Goal: Task Accomplishment & Management: Use online tool/utility

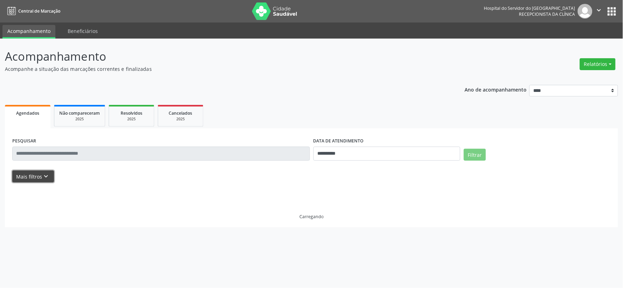
click at [36, 176] on button "Mais filtros keyboard_arrow_down" at bounding box center [33, 176] width 42 height 12
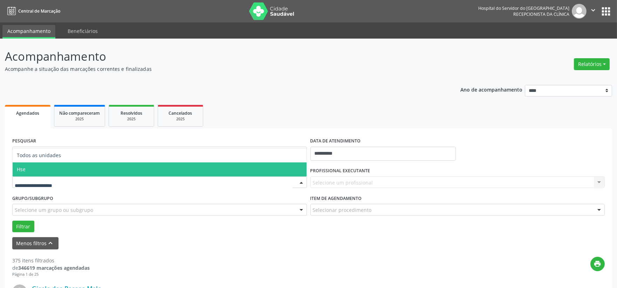
click at [55, 175] on span "Hse" at bounding box center [160, 169] width 294 height 14
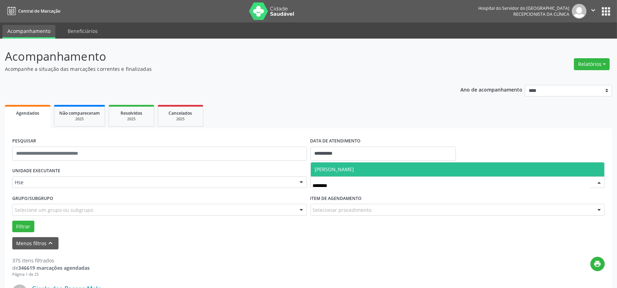
type input "*********"
click at [354, 169] on span "[PERSON_NAME]" at bounding box center [334, 169] width 39 height 7
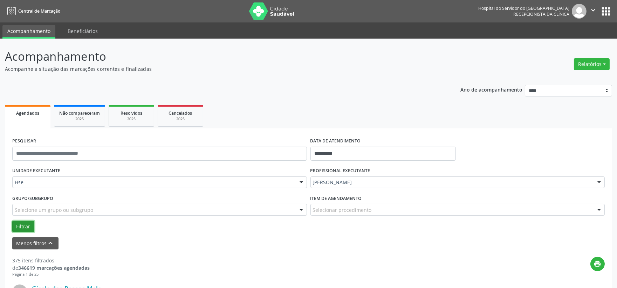
click at [25, 229] on button "Filtrar" at bounding box center [23, 227] width 22 height 12
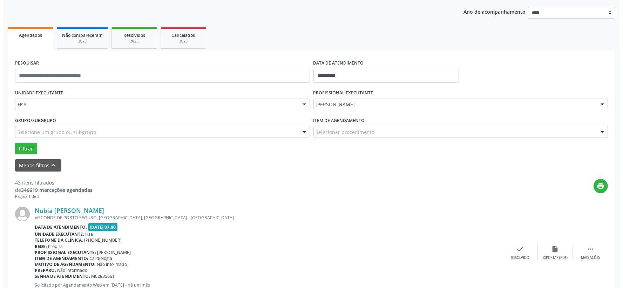
scroll to position [117, 0]
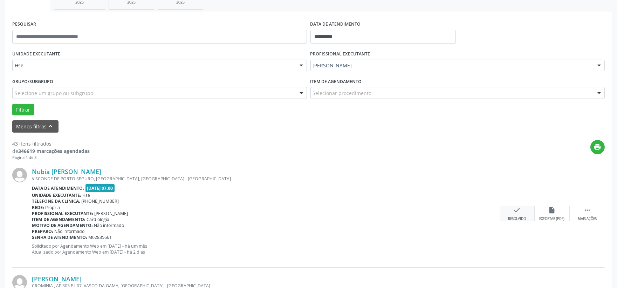
click at [513, 207] on div "check Resolvido" at bounding box center [517, 213] width 35 height 15
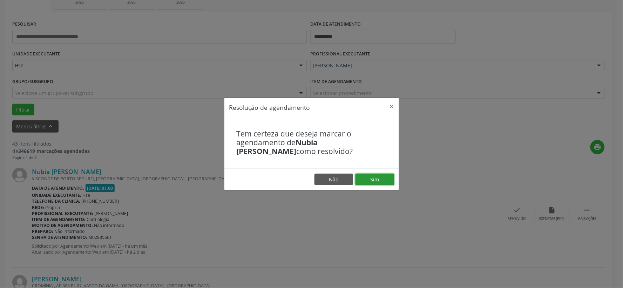
click at [380, 180] on button "Sim" at bounding box center [375, 180] width 39 height 12
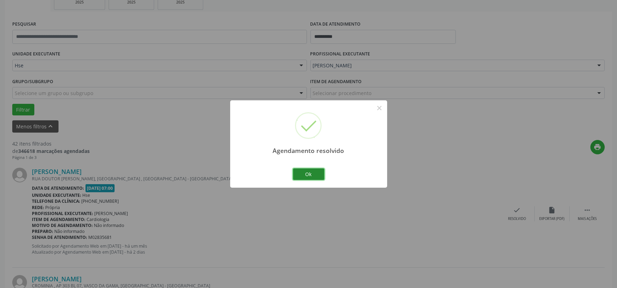
click at [318, 176] on button "Ok" at bounding box center [309, 174] width 32 height 12
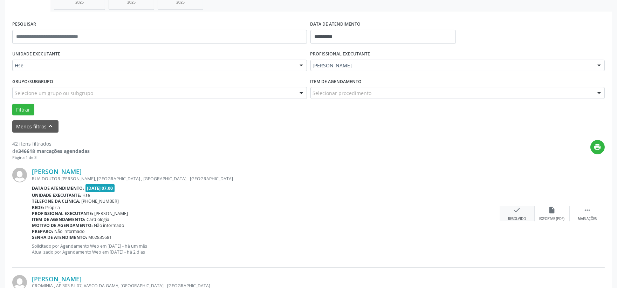
click at [521, 217] on div "Resolvido" at bounding box center [517, 218] width 18 height 5
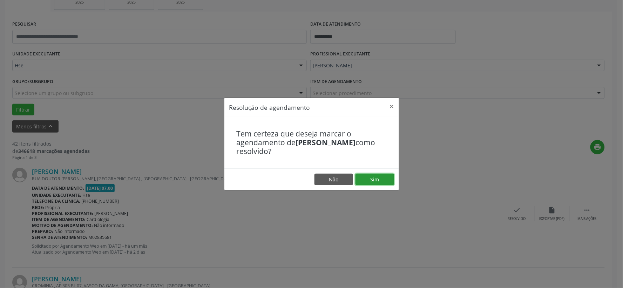
click at [392, 181] on button "Sim" at bounding box center [375, 180] width 39 height 12
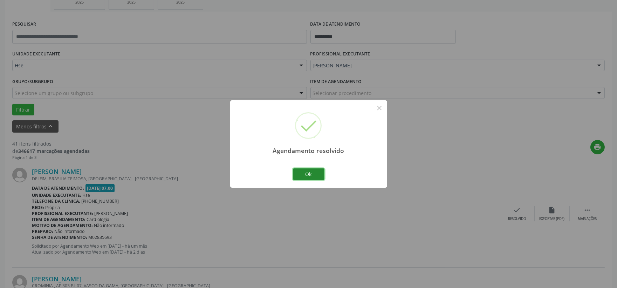
click at [310, 172] on button "Ok" at bounding box center [309, 174] width 32 height 12
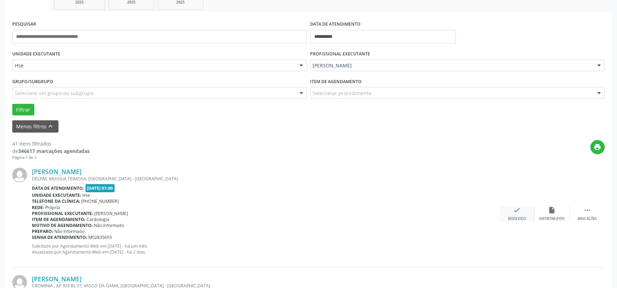
click at [519, 216] on div "Resolvido" at bounding box center [517, 218] width 18 height 5
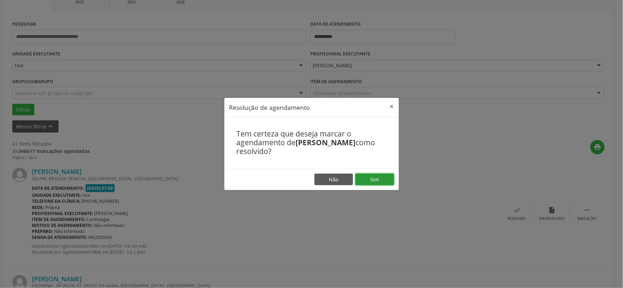
click at [382, 180] on button "Sim" at bounding box center [375, 180] width 39 height 12
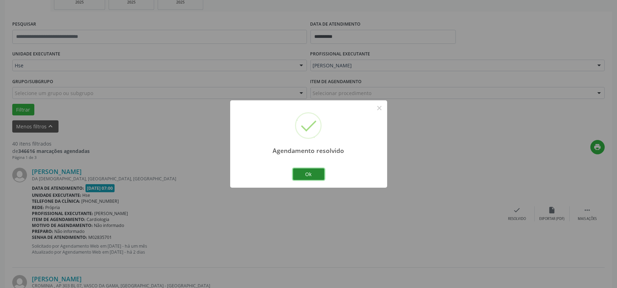
click at [311, 176] on button "Ok" at bounding box center [309, 174] width 32 height 12
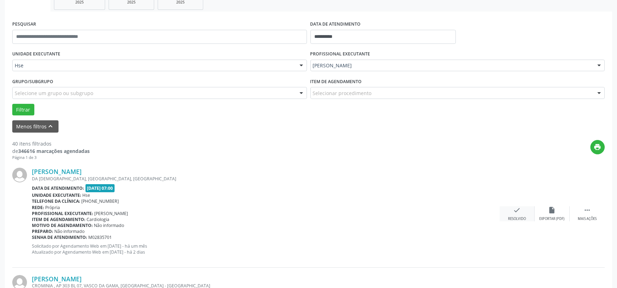
click at [516, 210] on icon "check" at bounding box center [518, 210] width 8 height 8
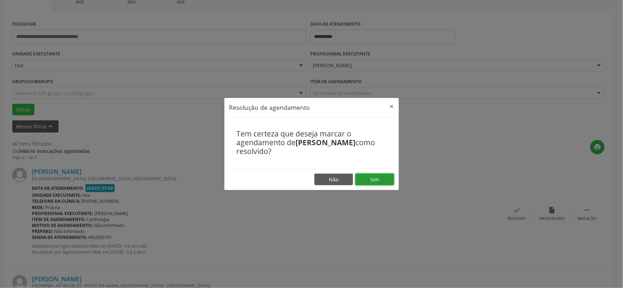
click at [382, 178] on button "Sim" at bounding box center [375, 180] width 39 height 12
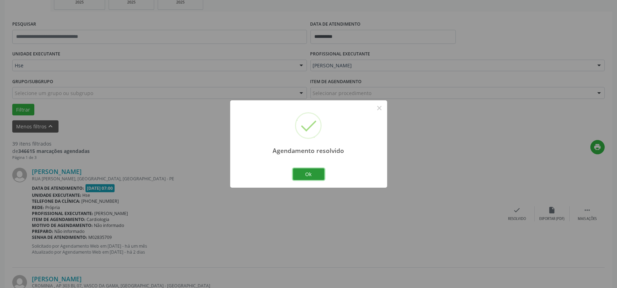
click at [318, 172] on button "Ok" at bounding box center [309, 174] width 32 height 12
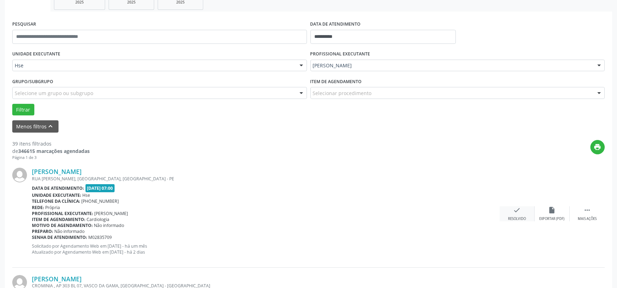
click at [511, 214] on div "check Resolvido" at bounding box center [517, 213] width 35 height 15
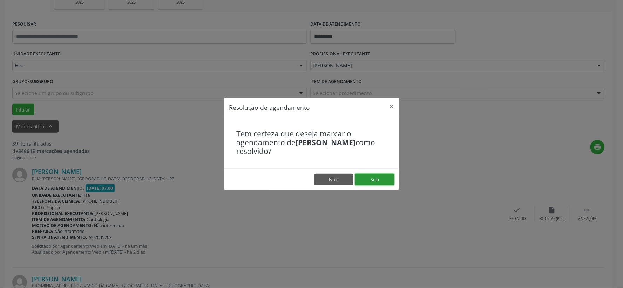
click at [377, 179] on button "Sim" at bounding box center [375, 180] width 39 height 12
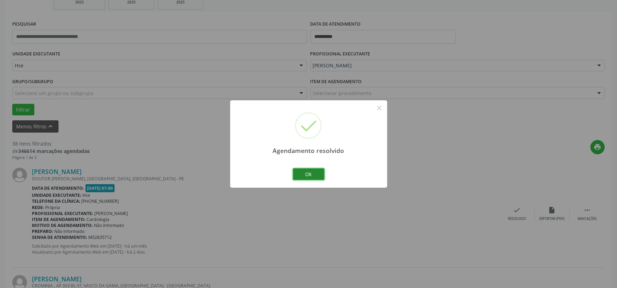
click at [309, 174] on button "Ok" at bounding box center [309, 174] width 32 height 12
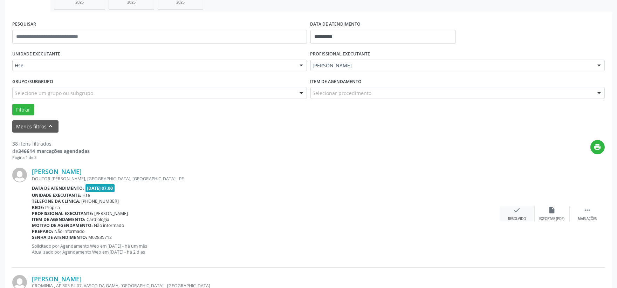
click at [519, 207] on icon "check" at bounding box center [518, 210] width 8 height 8
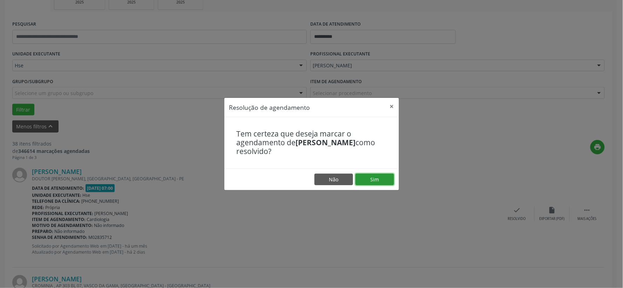
click at [378, 181] on button "Sim" at bounding box center [375, 180] width 39 height 12
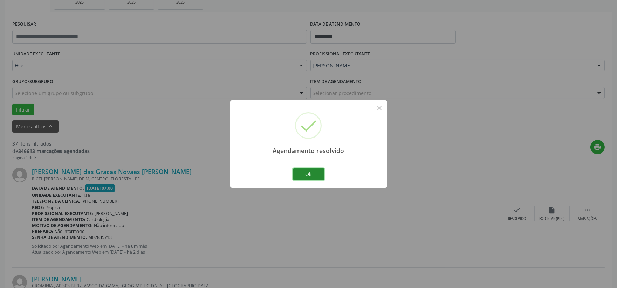
click at [306, 176] on button "Ok" at bounding box center [309, 174] width 32 height 12
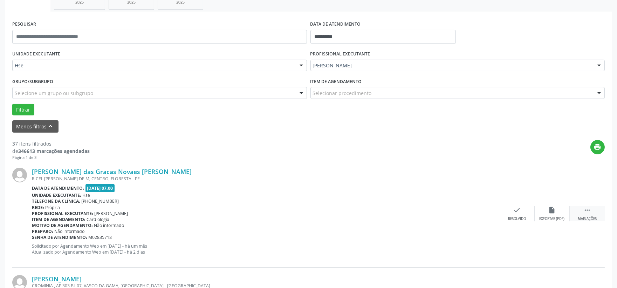
click at [584, 214] on div " Mais ações" at bounding box center [587, 213] width 35 height 15
click at [557, 212] on div "alarm_off Não compareceu" at bounding box center [552, 213] width 35 height 15
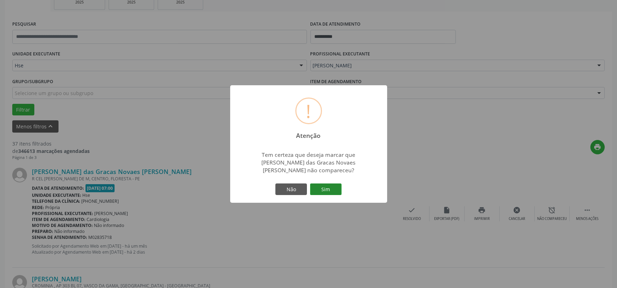
click at [334, 183] on button "Sim" at bounding box center [326, 189] width 32 height 12
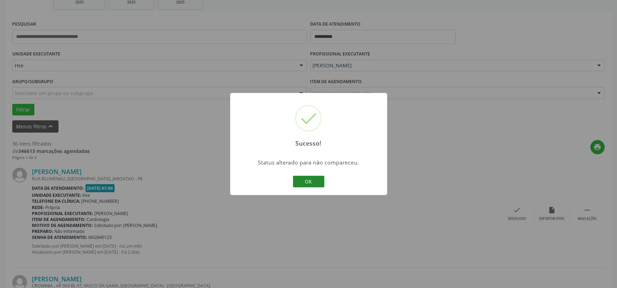
click at [319, 183] on button "OK" at bounding box center [309, 182] width 32 height 12
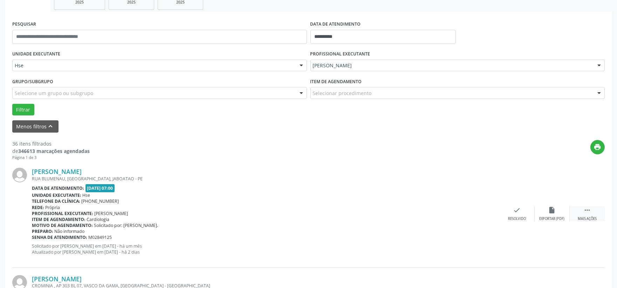
click at [588, 210] on icon "" at bounding box center [588, 210] width 8 height 8
click at [562, 215] on div "alarm_off Não compareceu" at bounding box center [552, 213] width 35 height 15
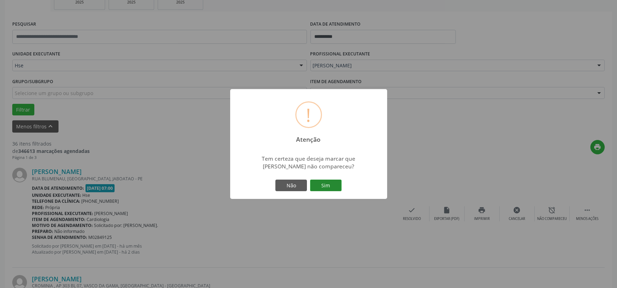
click at [338, 185] on button "Sim" at bounding box center [326, 186] width 32 height 12
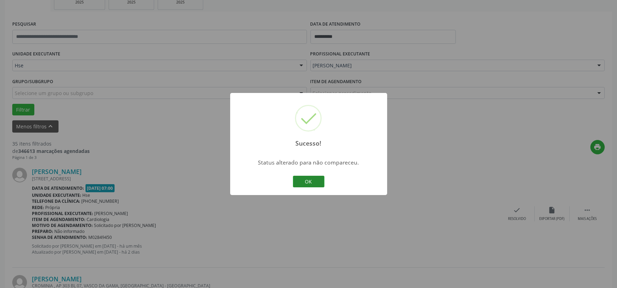
click at [312, 179] on button "OK" at bounding box center [309, 182] width 32 height 12
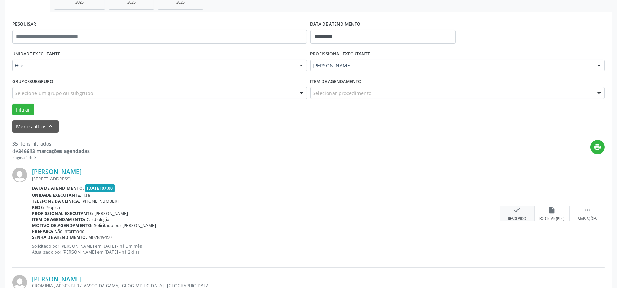
click at [513, 217] on div "Resolvido" at bounding box center [517, 218] width 18 height 5
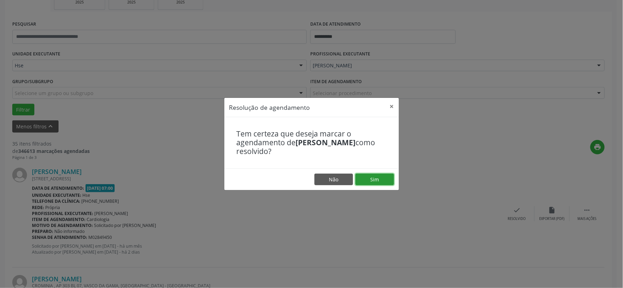
click at [386, 180] on button "Sim" at bounding box center [375, 180] width 39 height 12
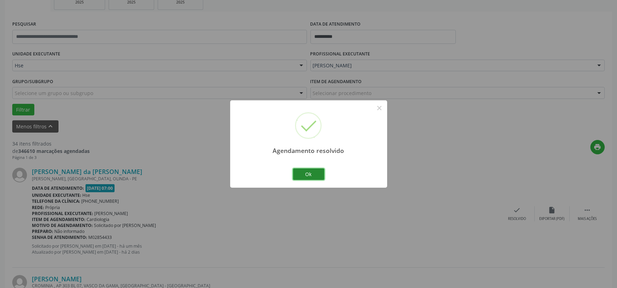
click at [321, 174] on button "Ok" at bounding box center [309, 174] width 32 height 12
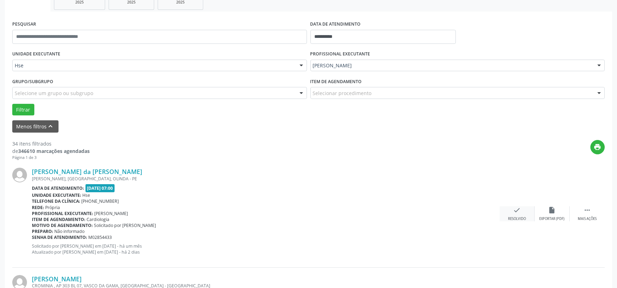
click at [515, 220] on div "Resolvido" at bounding box center [517, 218] width 18 height 5
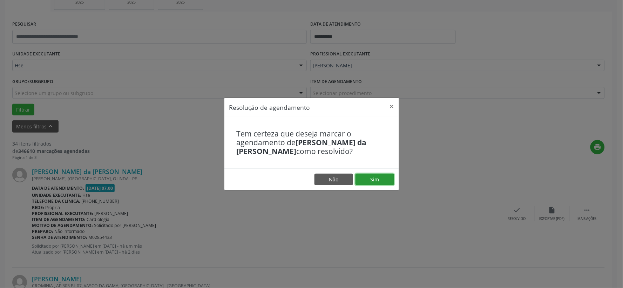
click at [371, 178] on button "Sim" at bounding box center [375, 180] width 39 height 12
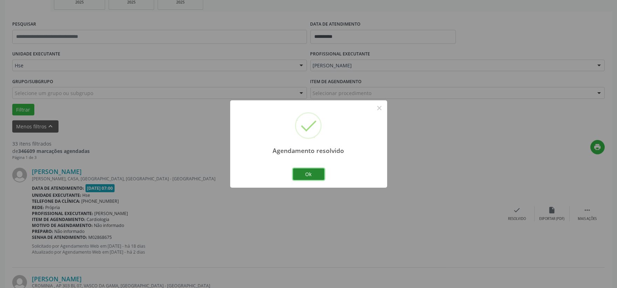
click at [311, 170] on button "Ok" at bounding box center [309, 174] width 32 height 12
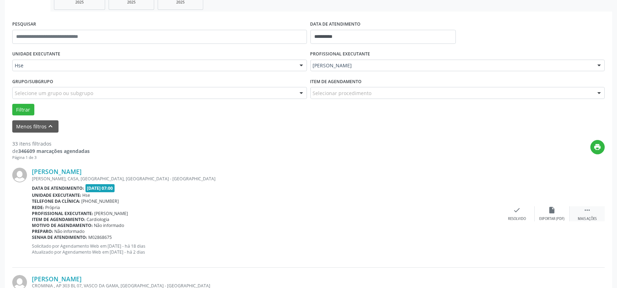
click at [583, 215] on div " Mais ações" at bounding box center [587, 213] width 35 height 15
click at [559, 213] on div "alarm_off Não compareceu" at bounding box center [552, 213] width 35 height 15
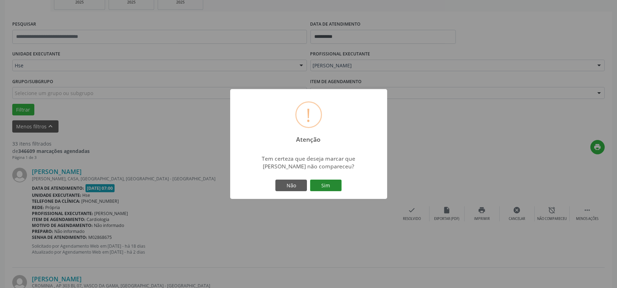
click at [338, 188] on button "Sim" at bounding box center [326, 186] width 32 height 12
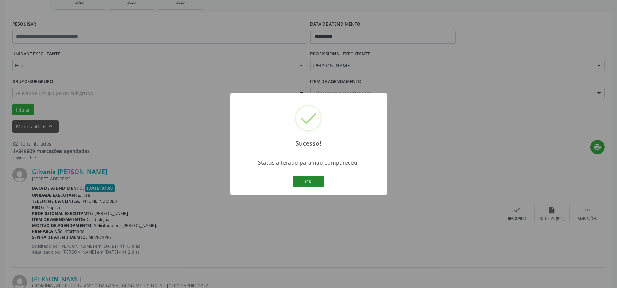
click at [318, 186] on button "OK" at bounding box center [309, 182] width 32 height 12
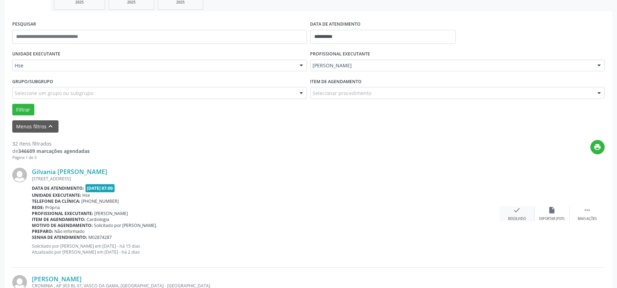
click at [523, 208] on div "check Resolvido" at bounding box center [517, 213] width 35 height 15
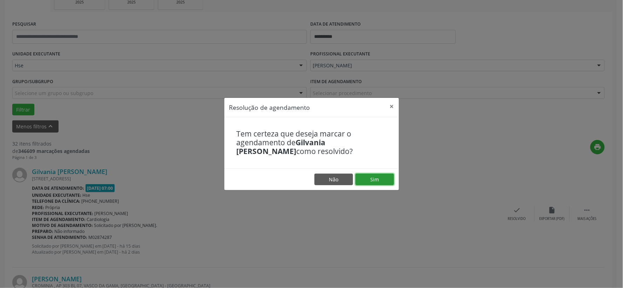
click at [374, 176] on button "Sim" at bounding box center [375, 180] width 39 height 12
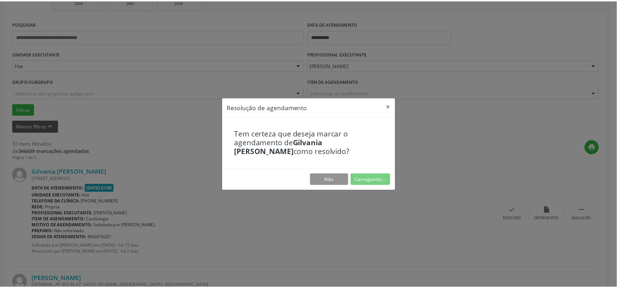
scroll to position [11, 0]
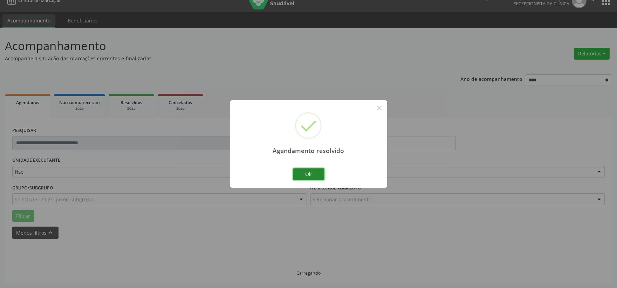
click at [300, 170] on button "Ok" at bounding box center [309, 174] width 32 height 12
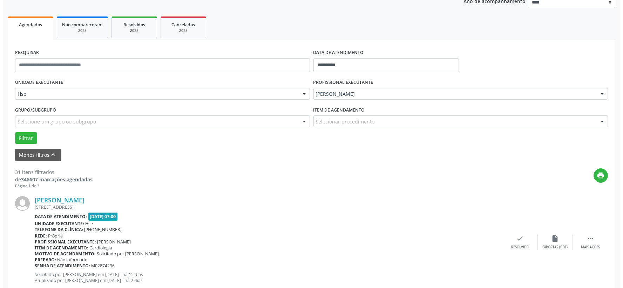
scroll to position [127, 0]
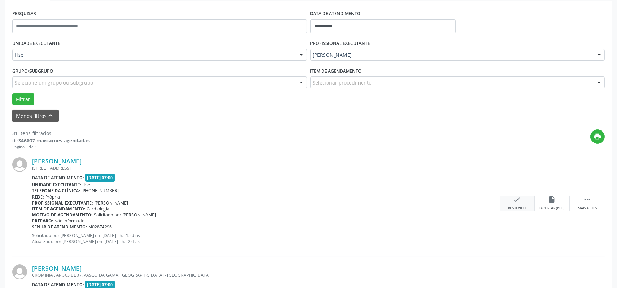
click at [517, 202] on icon "check" at bounding box center [518, 200] width 8 height 8
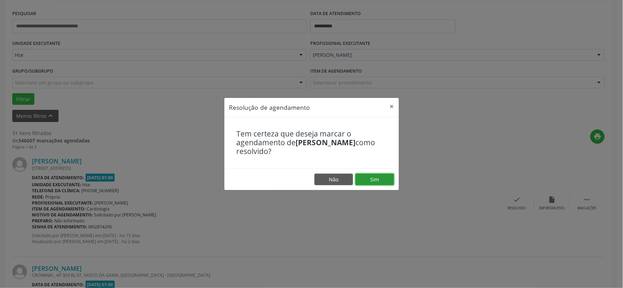
click at [365, 177] on button "Sim" at bounding box center [375, 180] width 39 height 12
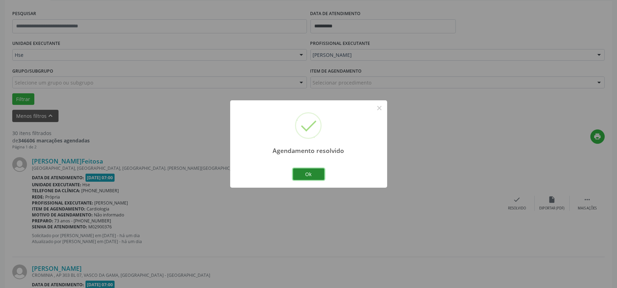
click at [313, 172] on button "Ok" at bounding box center [309, 174] width 32 height 12
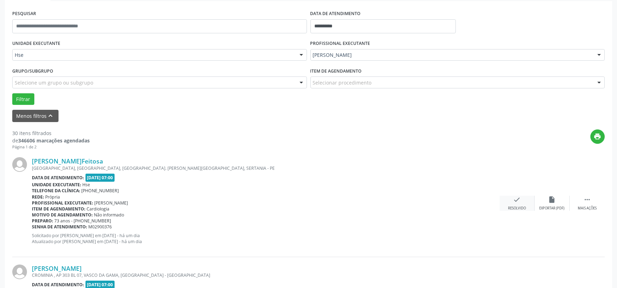
click at [515, 202] on icon "check" at bounding box center [518, 200] width 8 height 8
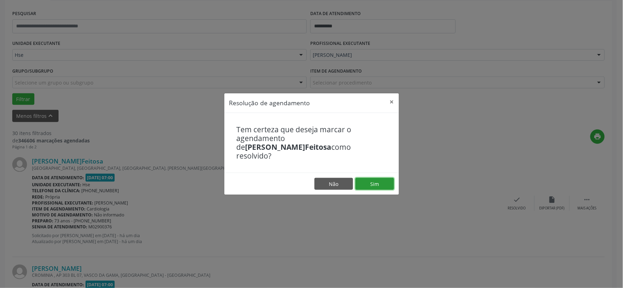
click at [377, 183] on button "Sim" at bounding box center [375, 184] width 39 height 12
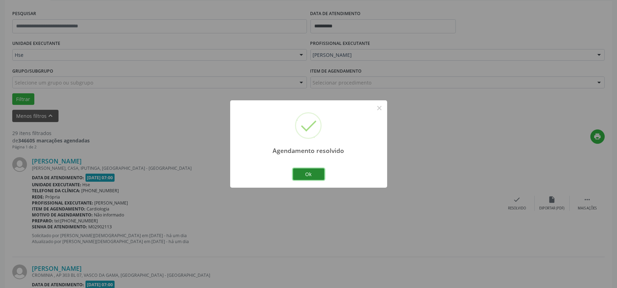
click at [304, 175] on button "Ok" at bounding box center [309, 174] width 32 height 12
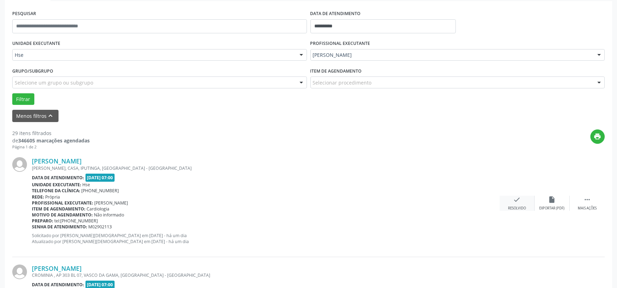
click at [507, 196] on div "check Resolvido" at bounding box center [517, 203] width 35 height 15
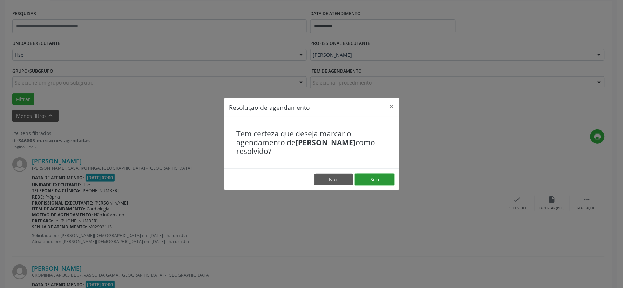
click at [381, 181] on button "Sim" at bounding box center [375, 180] width 39 height 12
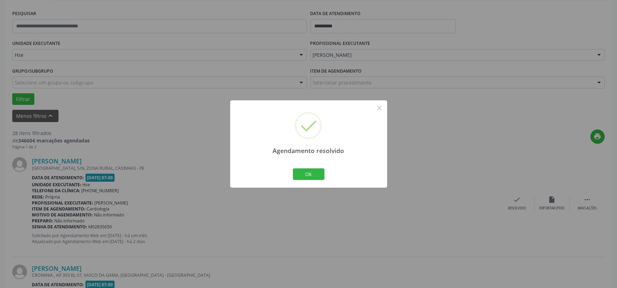
click at [300, 167] on div "Ok Cancel" at bounding box center [308, 174] width 35 height 15
click at [303, 172] on button "Ok" at bounding box center [309, 174] width 32 height 12
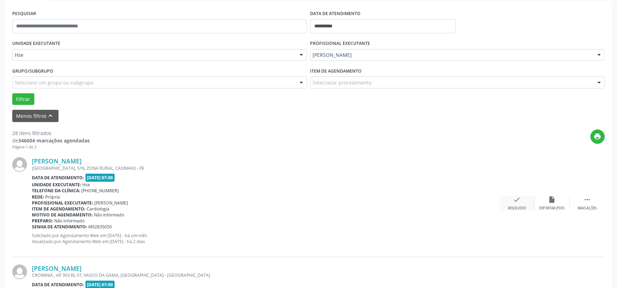
click at [512, 199] on div "check Resolvido" at bounding box center [517, 203] width 35 height 15
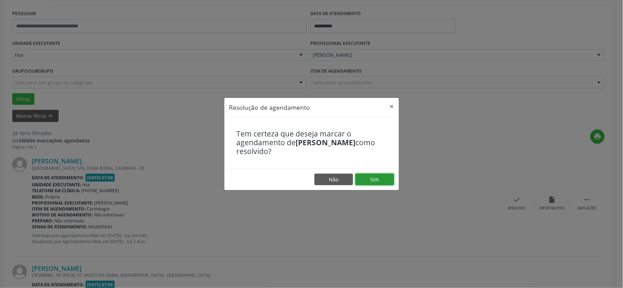
click at [368, 179] on button "Sim" at bounding box center [375, 180] width 39 height 12
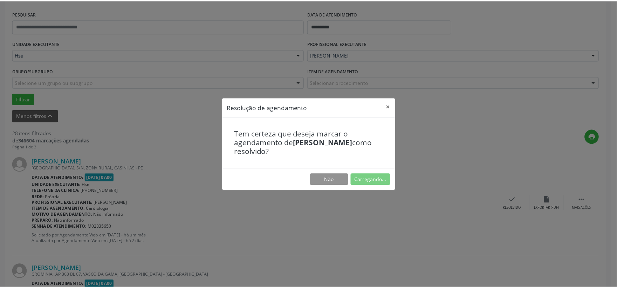
scroll to position [11, 0]
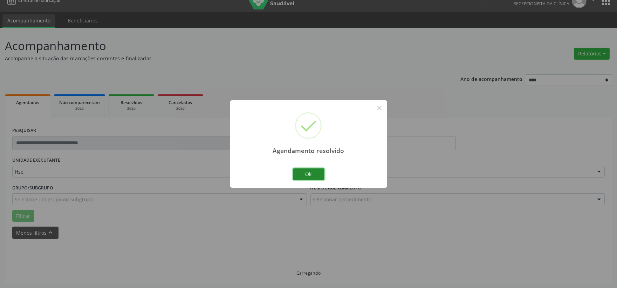
click at [315, 177] on button "Ok" at bounding box center [309, 174] width 32 height 12
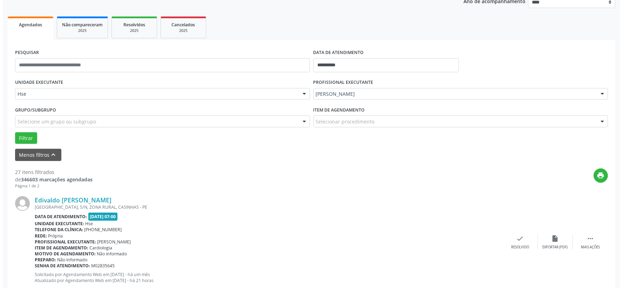
scroll to position [166, 0]
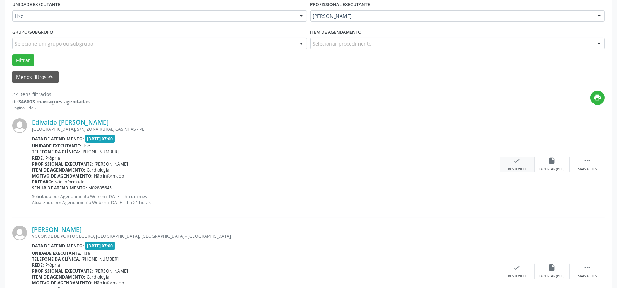
click at [508, 160] on div "check Resolvido" at bounding box center [517, 164] width 35 height 15
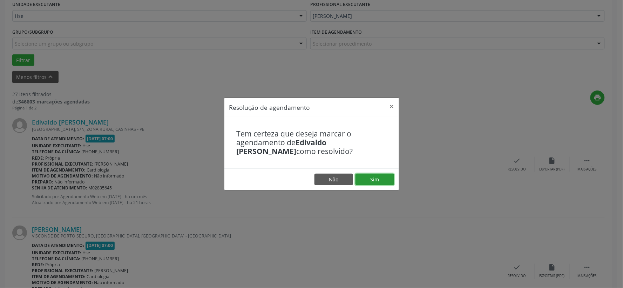
click at [378, 181] on button "Sim" at bounding box center [375, 180] width 39 height 12
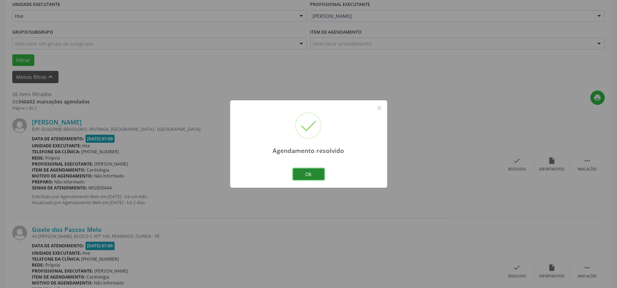
click at [317, 170] on button "Ok" at bounding box center [309, 174] width 32 height 12
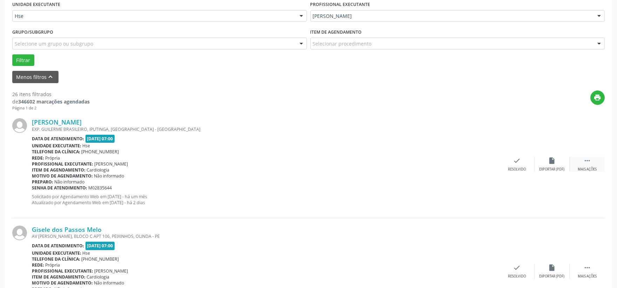
click at [581, 166] on div " Mais ações" at bounding box center [587, 164] width 35 height 15
click at [553, 171] on div "Não compareceu" at bounding box center [552, 169] width 30 height 5
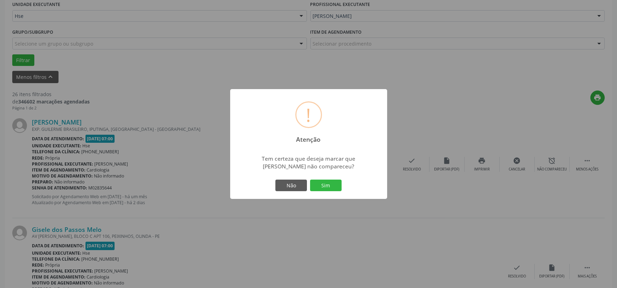
click at [309, 184] on div "Não Sim" at bounding box center [308, 185] width 69 height 15
click at [325, 188] on button "Sim" at bounding box center [326, 186] width 32 height 12
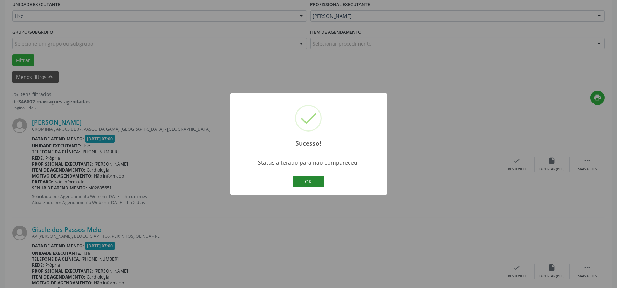
click at [309, 183] on button "OK" at bounding box center [309, 182] width 32 height 12
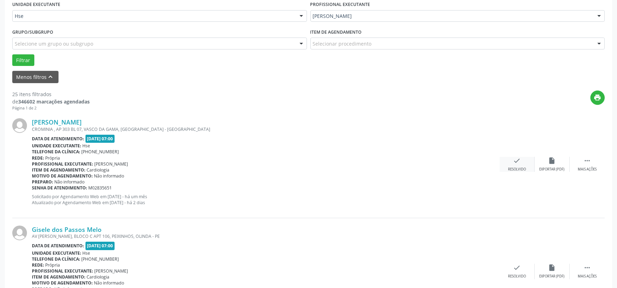
click at [512, 162] on div "check Resolvido" at bounding box center [517, 164] width 35 height 15
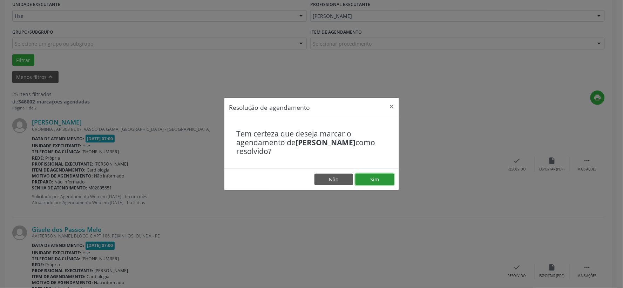
click at [373, 176] on button "Sim" at bounding box center [375, 180] width 39 height 12
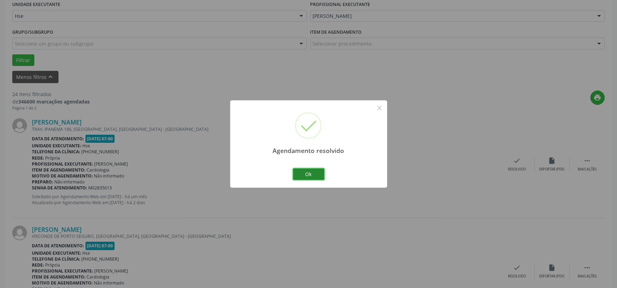
click at [313, 173] on button "Ok" at bounding box center [309, 174] width 32 height 12
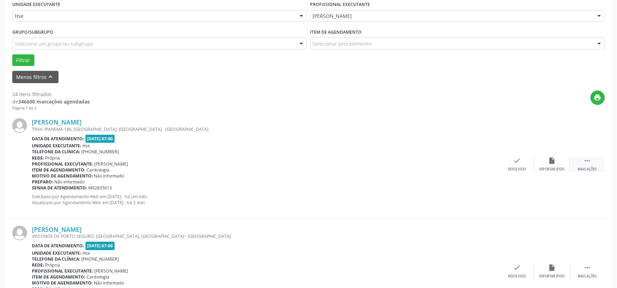
click at [583, 158] on div " Mais ações" at bounding box center [587, 164] width 35 height 15
click at [560, 162] on div "alarm_off Não compareceu" at bounding box center [552, 164] width 35 height 15
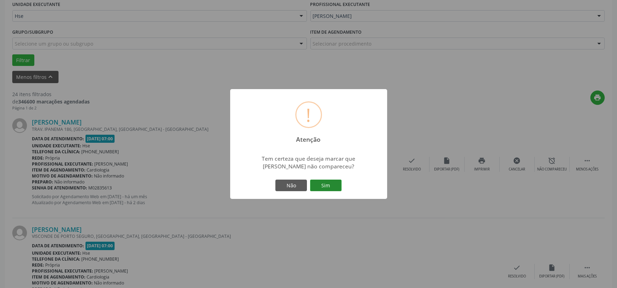
click at [325, 187] on button "Sim" at bounding box center [326, 186] width 32 height 12
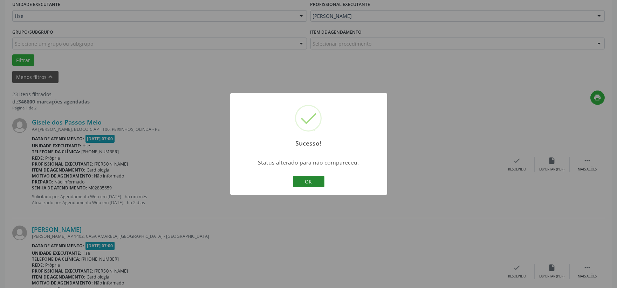
click at [316, 180] on button "OK" at bounding box center [309, 182] width 32 height 12
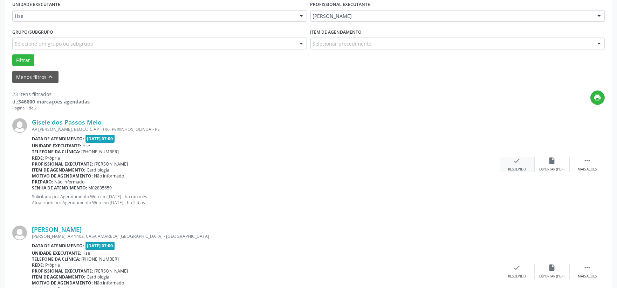
click at [522, 170] on div "Resolvido" at bounding box center [517, 169] width 18 height 5
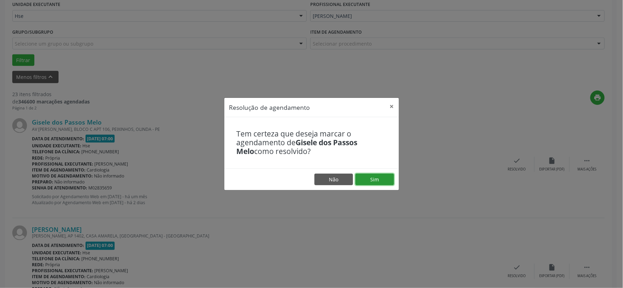
click at [383, 175] on button "Sim" at bounding box center [375, 180] width 39 height 12
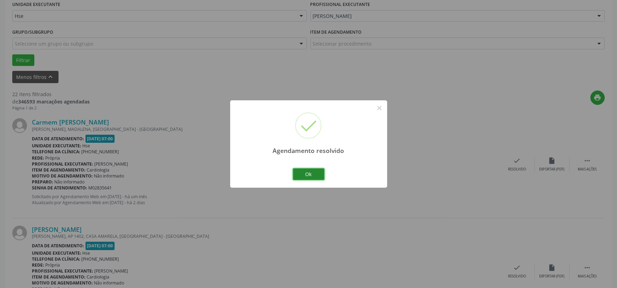
click at [313, 175] on button "Ok" at bounding box center [309, 174] width 32 height 12
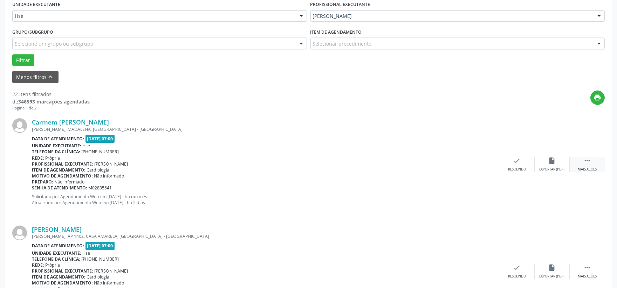
click at [587, 168] on div "Mais ações" at bounding box center [587, 169] width 19 height 5
click at [547, 169] on div "Não compareceu" at bounding box center [552, 169] width 30 height 5
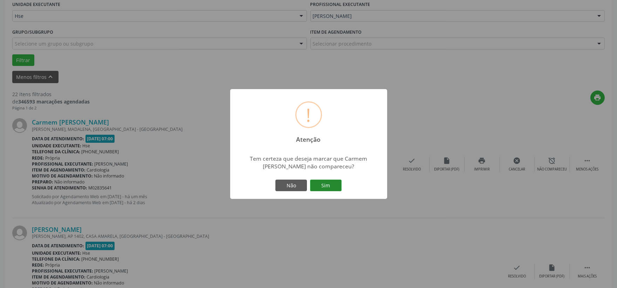
click at [326, 180] on button "Sim" at bounding box center [326, 186] width 32 height 12
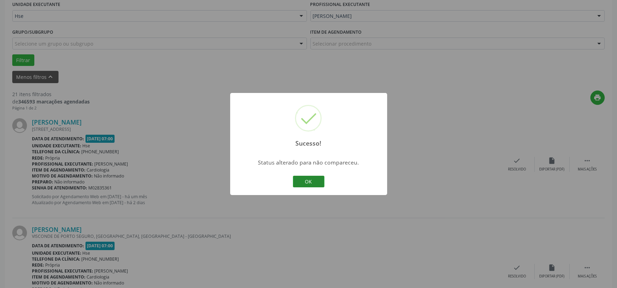
click at [312, 179] on button "OK" at bounding box center [309, 182] width 32 height 12
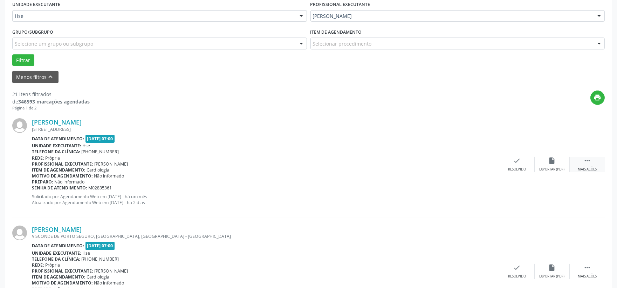
click at [582, 166] on div " Mais ações" at bounding box center [587, 164] width 35 height 15
click at [558, 167] on div "Não compareceu" at bounding box center [552, 169] width 30 height 5
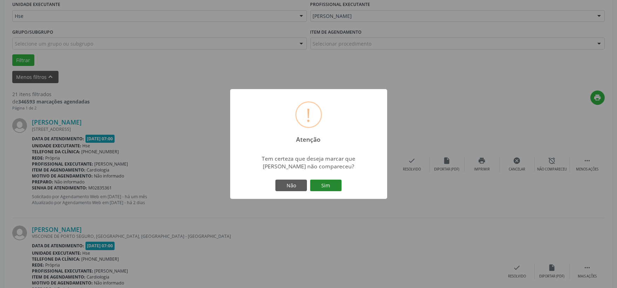
click at [321, 186] on button "Sim" at bounding box center [326, 186] width 32 height 12
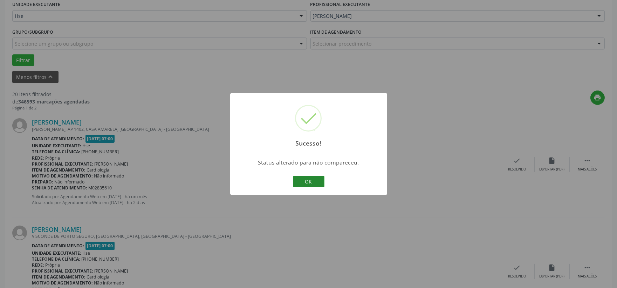
click at [309, 181] on button "OK" at bounding box center [309, 182] width 32 height 12
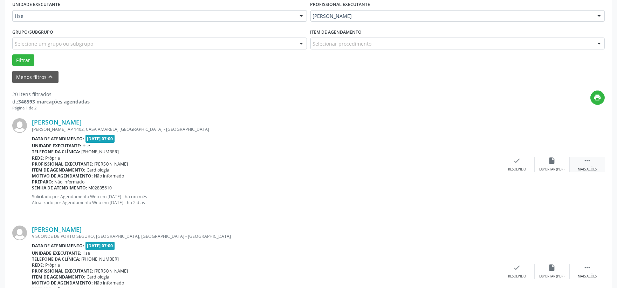
click at [591, 165] on div " Mais ações" at bounding box center [587, 164] width 35 height 15
click at [553, 164] on icon "alarm_off" at bounding box center [553, 161] width 8 height 8
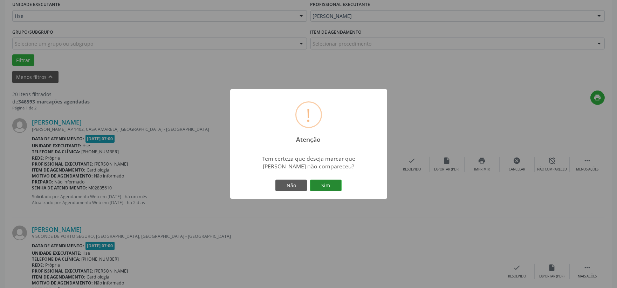
click at [326, 186] on button "Sim" at bounding box center [326, 186] width 32 height 12
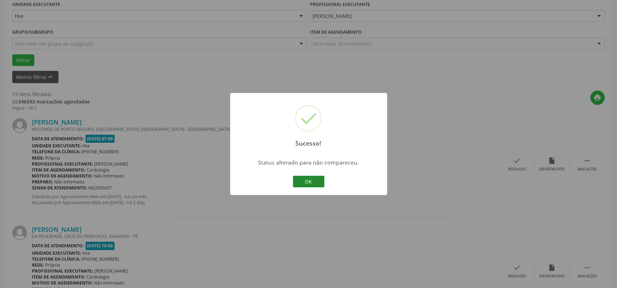
click at [311, 183] on button "OK" at bounding box center [309, 182] width 32 height 12
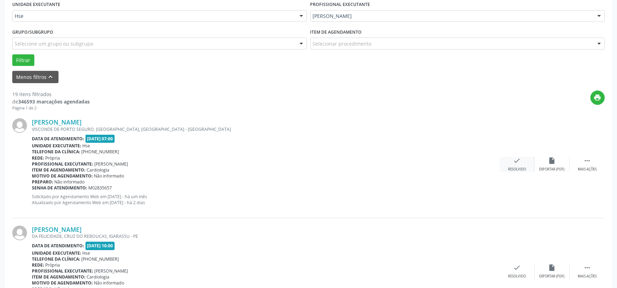
click at [516, 160] on icon "check" at bounding box center [518, 161] width 8 height 8
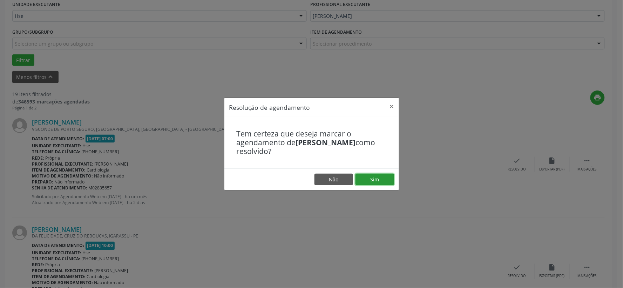
click at [376, 175] on button "Sim" at bounding box center [375, 180] width 39 height 12
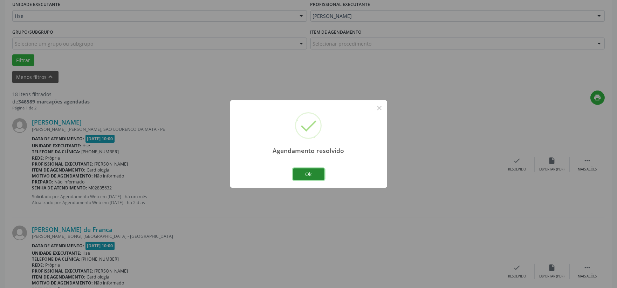
click at [306, 172] on button "Ok" at bounding box center [309, 174] width 32 height 12
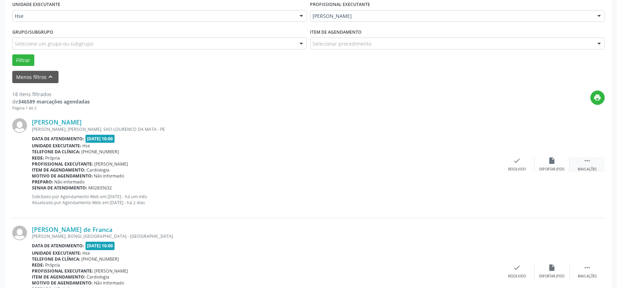
drag, startPoint x: 583, startPoint y: 162, endPoint x: 573, endPoint y: 165, distance: 9.8
click at [583, 162] on div " Mais ações" at bounding box center [587, 164] width 35 height 15
click at [552, 168] on div "Não compareceu" at bounding box center [552, 169] width 30 height 5
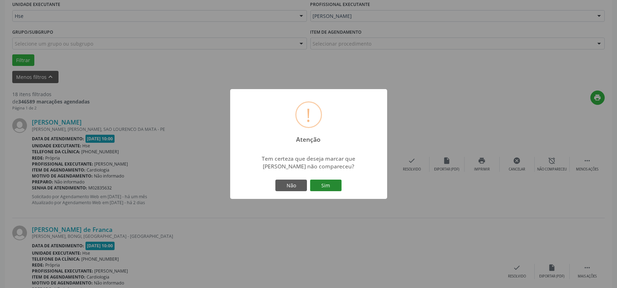
click at [341, 187] on button "Sim" at bounding box center [326, 186] width 32 height 12
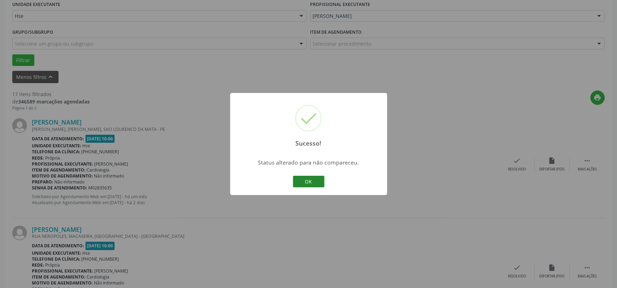
click at [307, 181] on button "OK" at bounding box center [309, 182] width 32 height 12
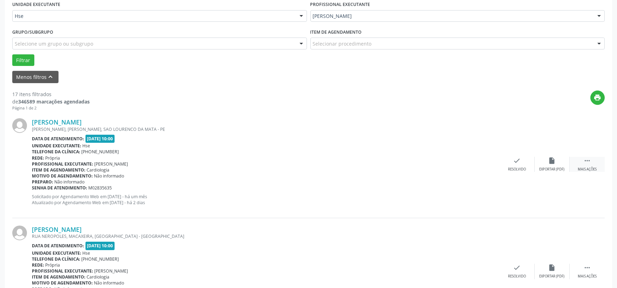
drag, startPoint x: 582, startPoint y: 160, endPoint x: 577, endPoint y: 162, distance: 5.5
click at [582, 160] on div " Mais ações" at bounding box center [587, 164] width 35 height 15
click at [556, 165] on div "alarm_off Não compareceu" at bounding box center [552, 164] width 35 height 15
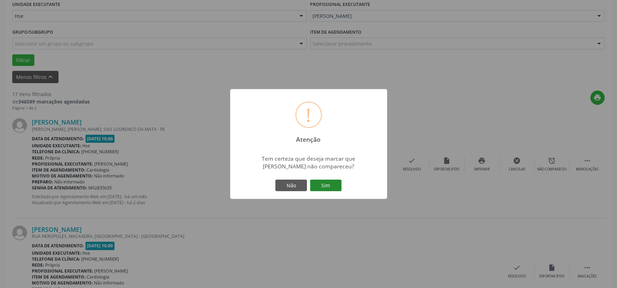
click at [333, 183] on button "Sim" at bounding box center [326, 186] width 32 height 12
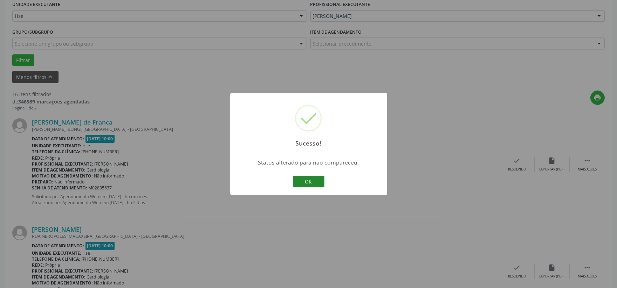
click at [308, 180] on button "OK" at bounding box center [309, 182] width 32 height 12
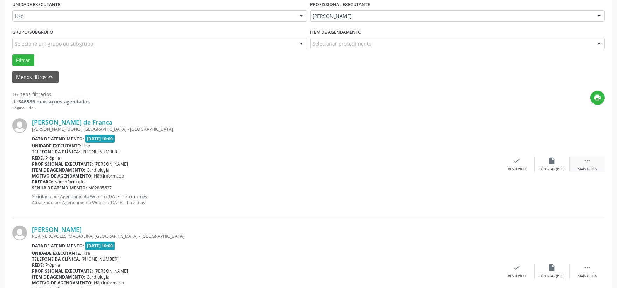
click at [576, 162] on div " Mais ações" at bounding box center [587, 164] width 35 height 15
click at [544, 165] on div "alarm_off Não compareceu" at bounding box center [552, 164] width 35 height 15
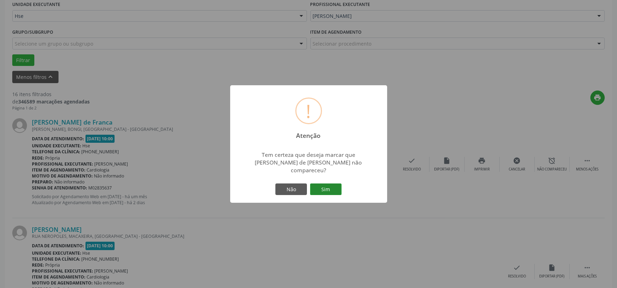
click at [323, 184] on button "Sim" at bounding box center [326, 189] width 32 height 12
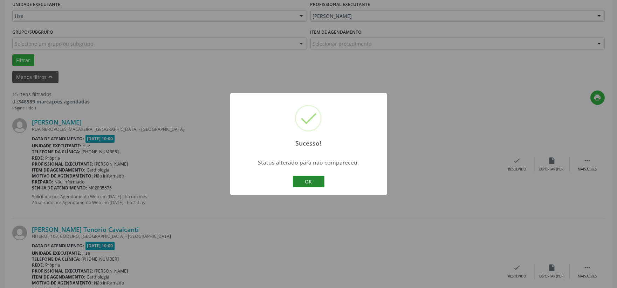
click at [313, 177] on button "OK" at bounding box center [309, 182] width 32 height 12
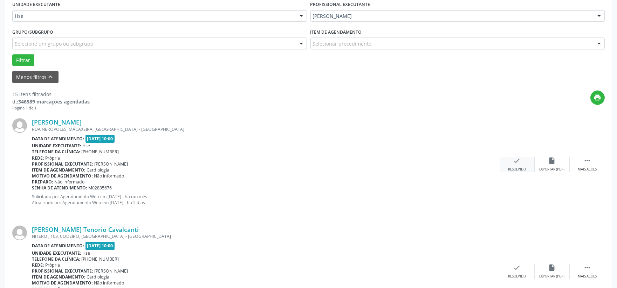
click at [519, 163] on icon "check" at bounding box center [518, 161] width 8 height 8
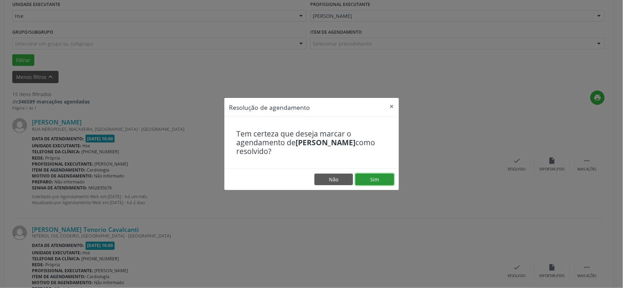
click at [376, 178] on button "Sim" at bounding box center [375, 180] width 39 height 12
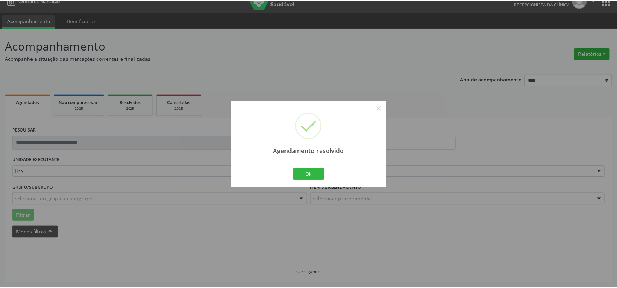
scroll to position [11, 0]
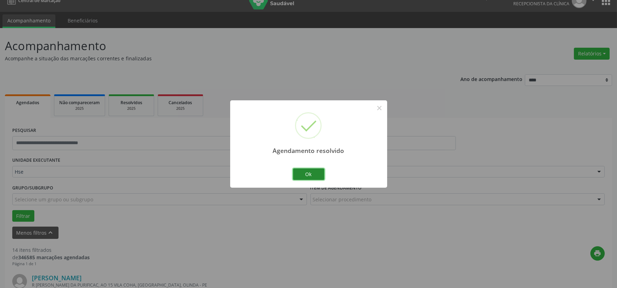
click at [312, 171] on button "Ok" at bounding box center [309, 174] width 32 height 12
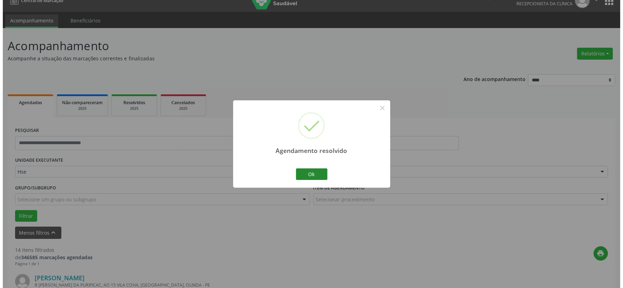
scroll to position [166, 0]
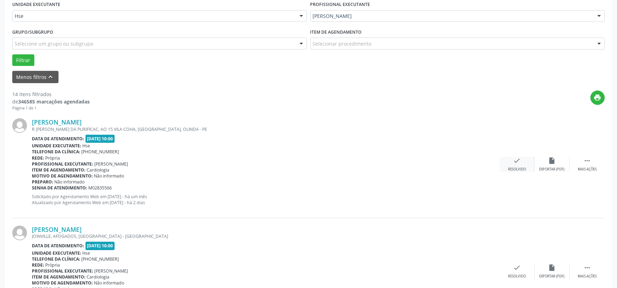
click at [513, 160] on div "check Resolvido" at bounding box center [517, 164] width 35 height 15
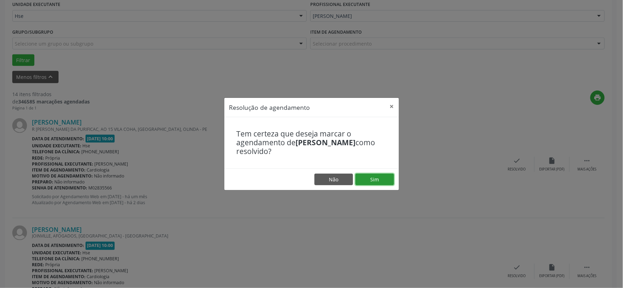
click at [373, 177] on button "Sim" at bounding box center [375, 180] width 39 height 12
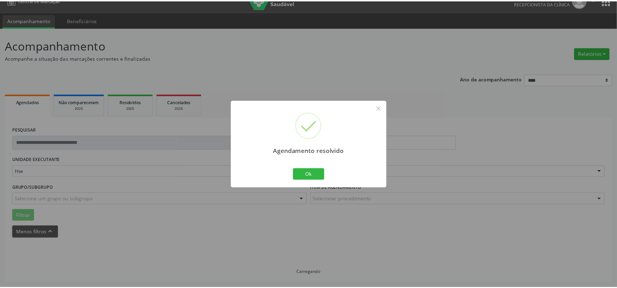
scroll to position [11, 0]
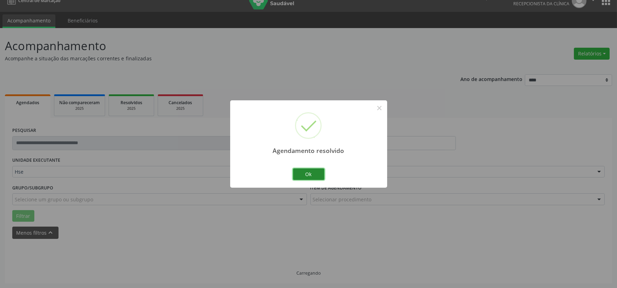
click at [316, 174] on button "Ok" at bounding box center [309, 174] width 32 height 12
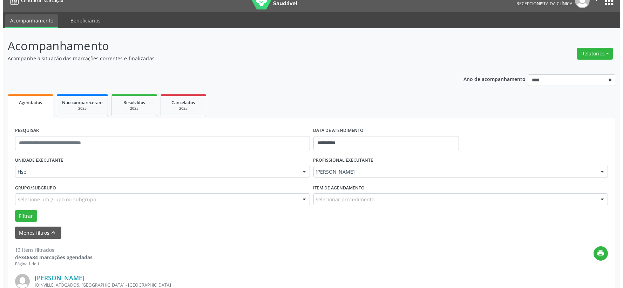
scroll to position [88, 0]
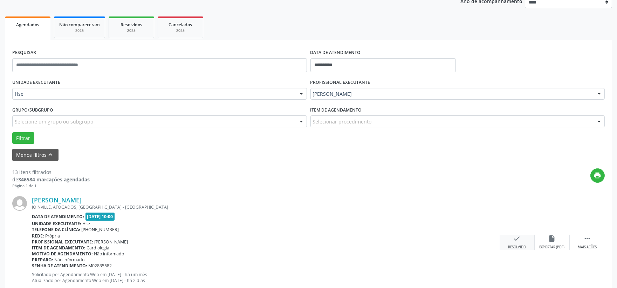
click at [514, 238] on icon "check" at bounding box center [518, 239] width 8 height 8
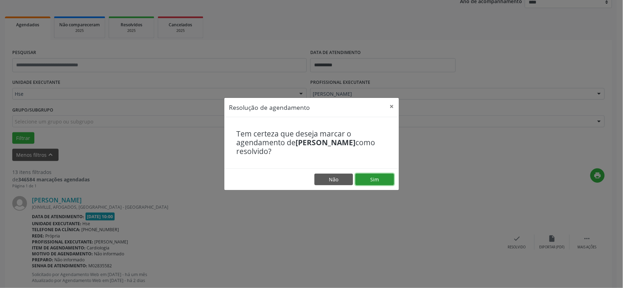
click at [381, 179] on button "Sim" at bounding box center [375, 180] width 39 height 12
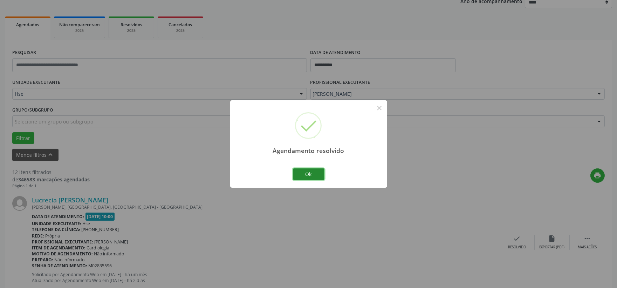
click at [300, 176] on button "Ok" at bounding box center [309, 174] width 32 height 12
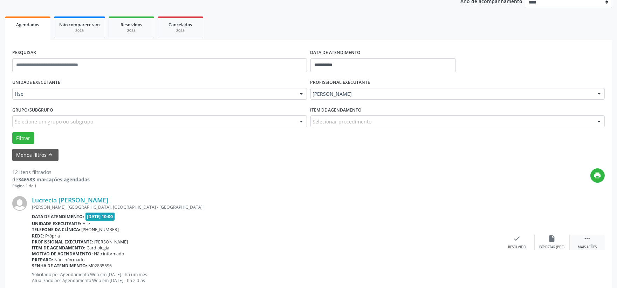
click at [581, 240] on div " Mais ações" at bounding box center [587, 242] width 35 height 15
click at [556, 245] on div "Não compareceu" at bounding box center [552, 247] width 30 height 5
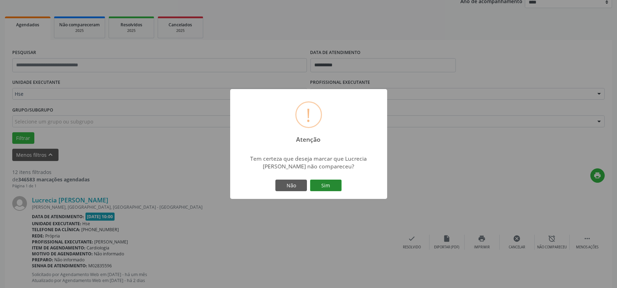
click at [327, 187] on button "Sim" at bounding box center [326, 186] width 32 height 12
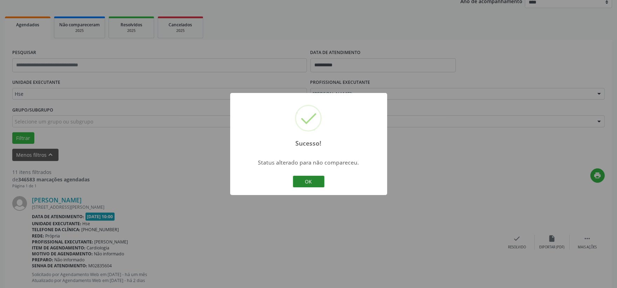
click at [303, 184] on button "OK" at bounding box center [309, 182] width 32 height 12
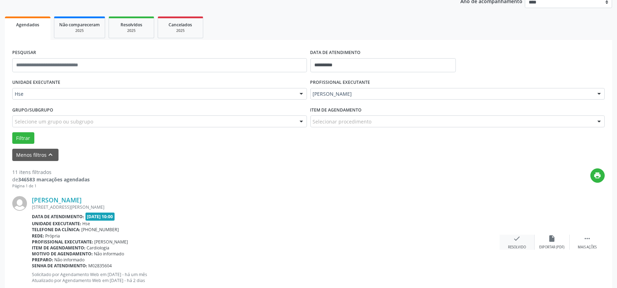
click at [514, 242] on div "check Resolvido" at bounding box center [517, 242] width 35 height 15
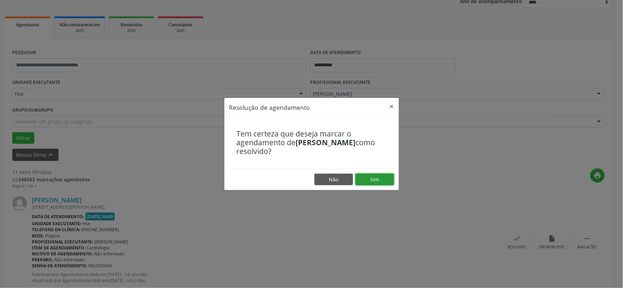
click at [374, 181] on button "Sim" at bounding box center [375, 180] width 39 height 12
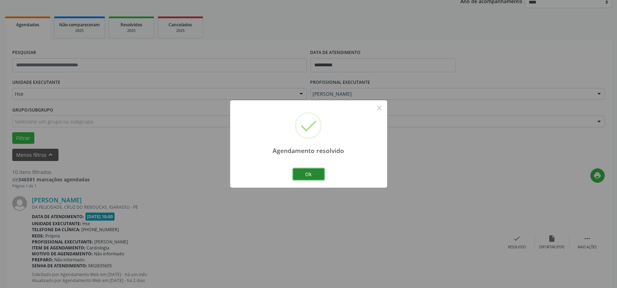
click at [315, 175] on button "Ok" at bounding box center [309, 174] width 32 height 12
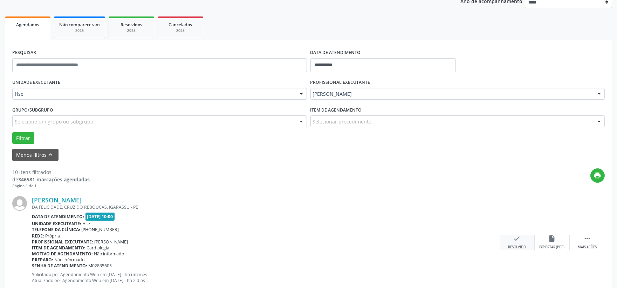
click at [514, 236] on icon "check" at bounding box center [518, 239] width 8 height 8
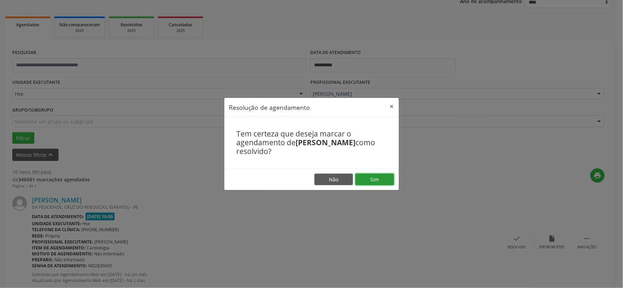
click at [380, 180] on button "Sim" at bounding box center [375, 180] width 39 height 12
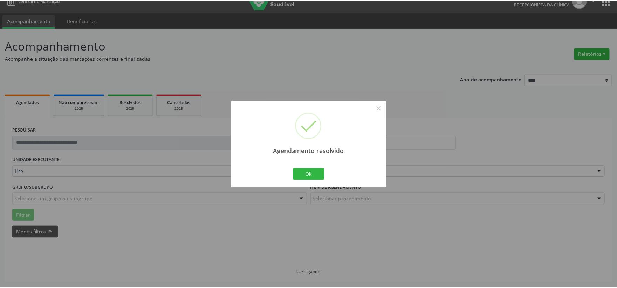
scroll to position [11, 0]
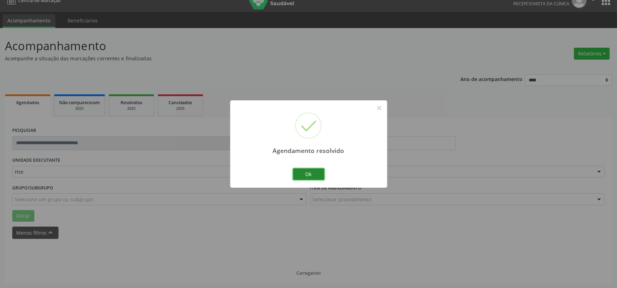
click at [306, 171] on button "Ok" at bounding box center [309, 174] width 32 height 12
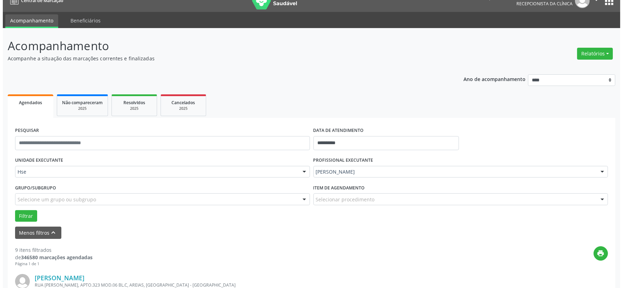
scroll to position [88, 0]
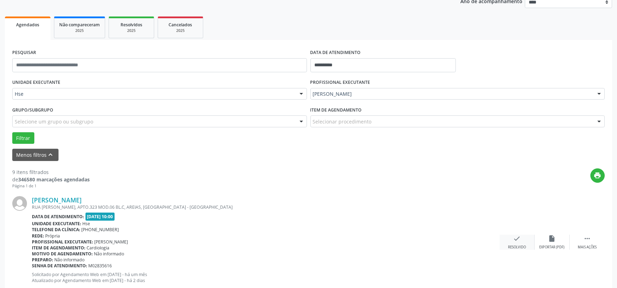
click at [511, 238] on div "check Resolvido" at bounding box center [517, 242] width 35 height 15
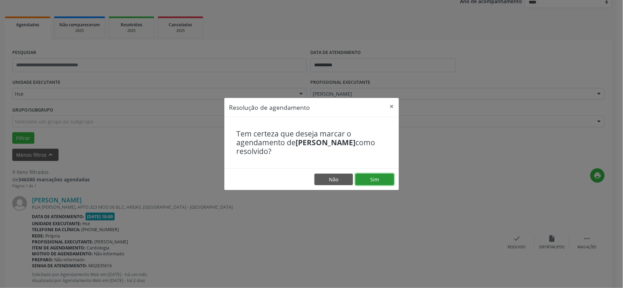
click at [376, 178] on button "Sim" at bounding box center [375, 180] width 39 height 12
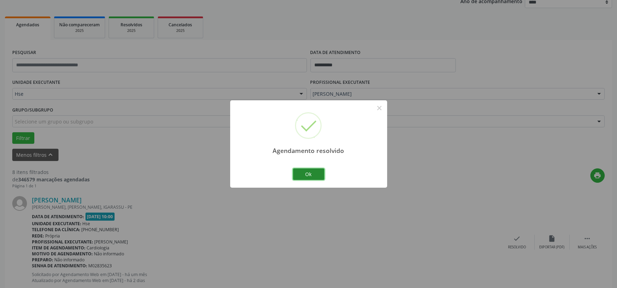
click at [312, 174] on button "Ok" at bounding box center [309, 174] width 32 height 12
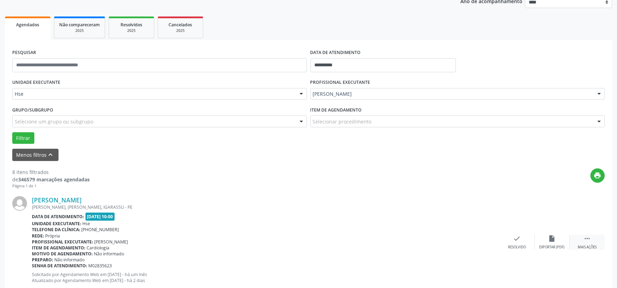
click at [582, 241] on div " Mais ações" at bounding box center [587, 242] width 35 height 15
click at [556, 237] on icon "alarm_off" at bounding box center [553, 239] width 8 height 8
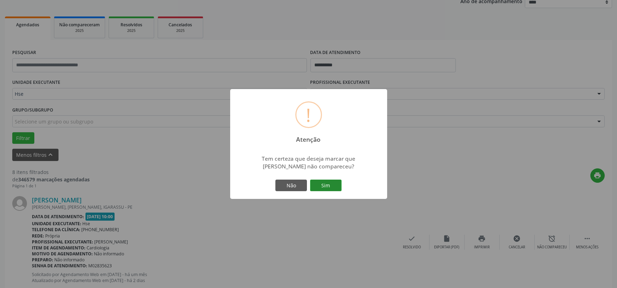
click at [327, 181] on button "Sim" at bounding box center [326, 186] width 32 height 12
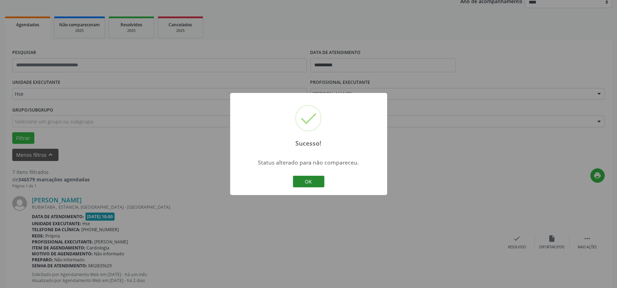
click at [307, 182] on button "OK" at bounding box center [309, 182] width 32 height 12
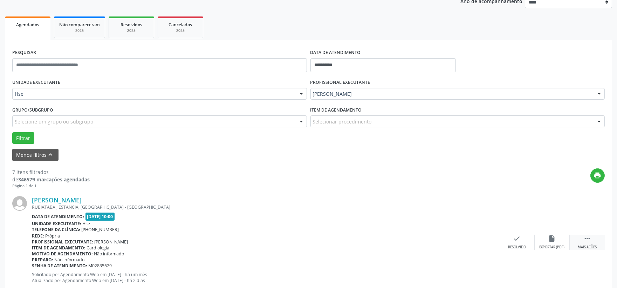
click at [591, 239] on div " Mais ações" at bounding box center [587, 242] width 35 height 15
click at [545, 239] on div "alarm_off Não compareceu" at bounding box center [552, 242] width 35 height 15
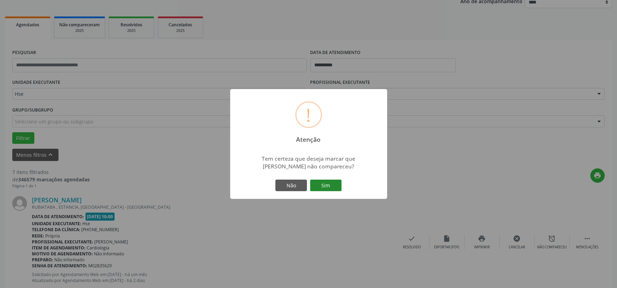
click at [337, 188] on button "Sim" at bounding box center [326, 186] width 32 height 12
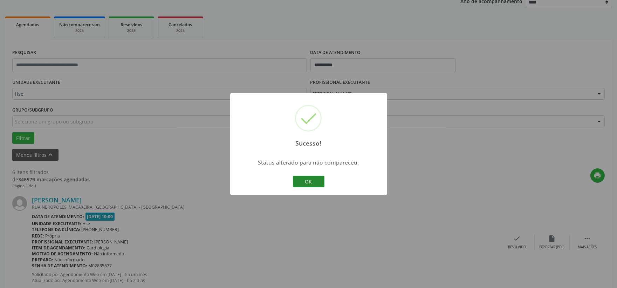
click at [309, 181] on button "OK" at bounding box center [309, 182] width 32 height 12
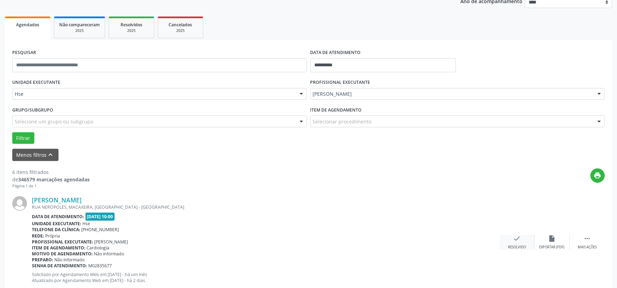
click at [524, 243] on div "check Resolvido" at bounding box center [517, 242] width 35 height 15
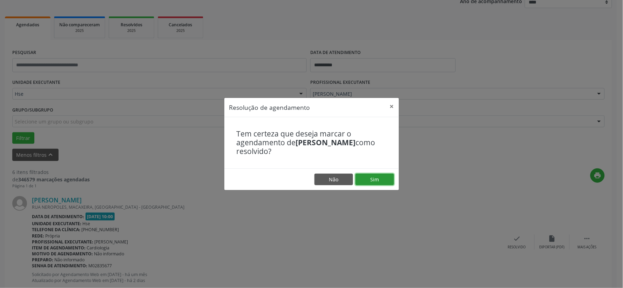
click at [376, 184] on button "Sim" at bounding box center [375, 180] width 39 height 12
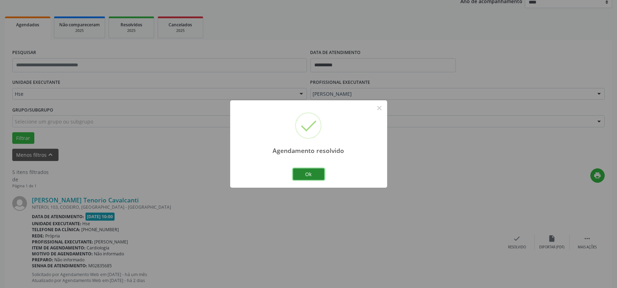
click at [311, 172] on button "Ok" at bounding box center [309, 174] width 32 height 12
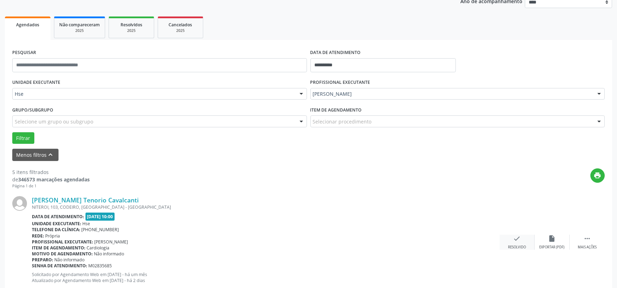
click at [516, 241] on icon "check" at bounding box center [518, 239] width 8 height 8
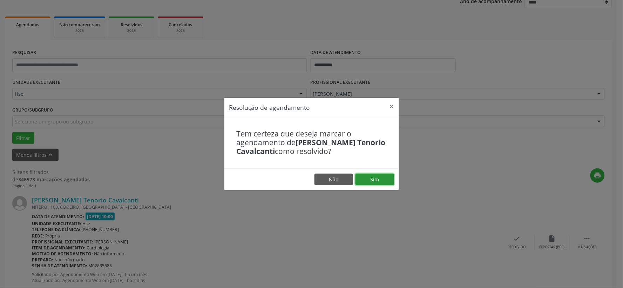
click at [369, 174] on button "Sim" at bounding box center [375, 180] width 39 height 12
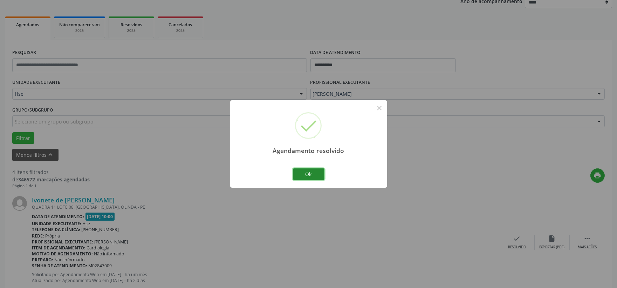
click at [307, 168] on button "Ok" at bounding box center [309, 174] width 32 height 12
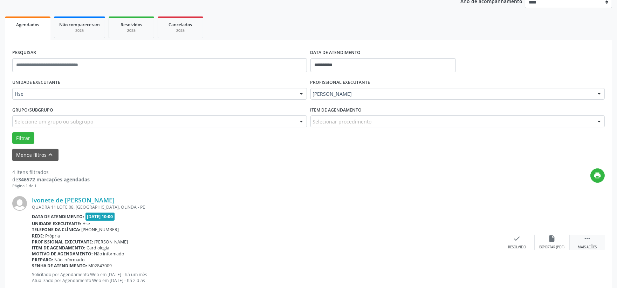
click at [582, 236] on div " Mais ações" at bounding box center [587, 242] width 35 height 15
click at [560, 233] on div "Ivonete de Santana Dias QUADRA 11 LOTE 08, OURO PRETO, OLINDA - PE Data de aten…" at bounding box center [308, 242] width 593 height 107
click at [537, 237] on div "alarm_off Não compareceu" at bounding box center [552, 242] width 35 height 15
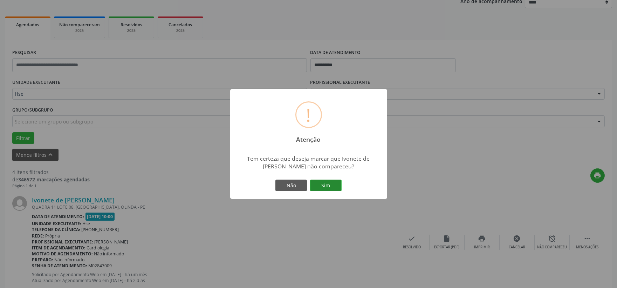
click at [330, 181] on button "Sim" at bounding box center [326, 186] width 32 height 12
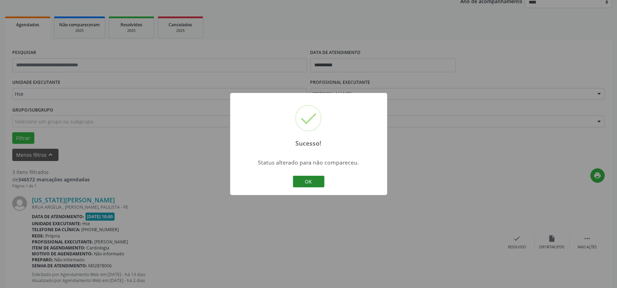
click at [317, 180] on button "OK" at bounding box center [309, 182] width 32 height 12
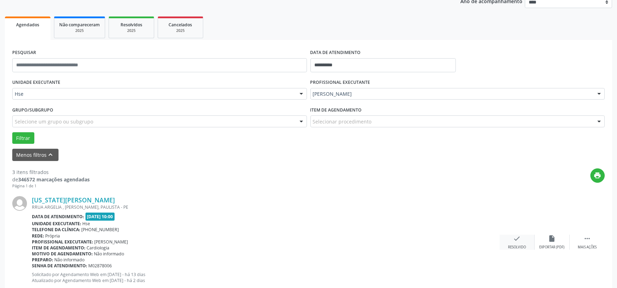
click at [509, 235] on div "check Resolvido" at bounding box center [517, 242] width 35 height 15
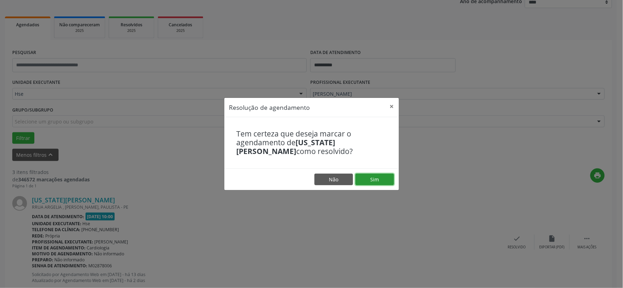
click at [379, 183] on button "Sim" at bounding box center [375, 180] width 39 height 12
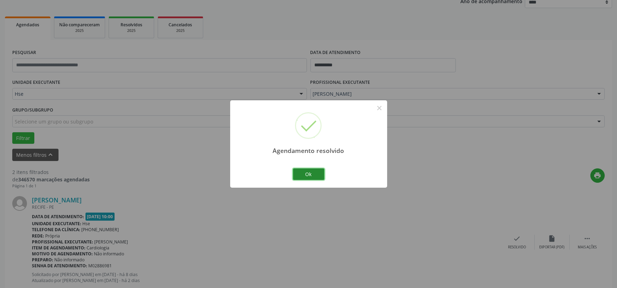
click at [317, 176] on button "Ok" at bounding box center [309, 174] width 32 height 12
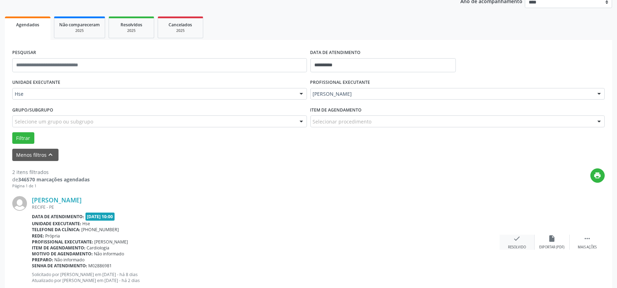
click at [521, 243] on div "check Resolvido" at bounding box center [517, 242] width 35 height 15
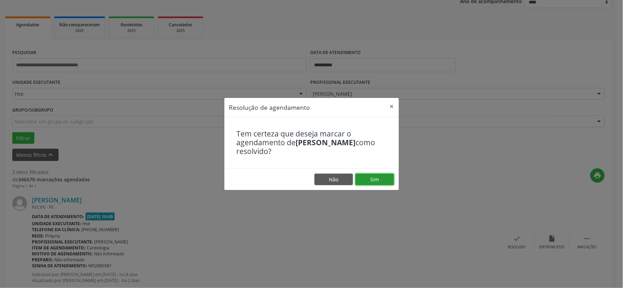
click at [370, 179] on button "Sim" at bounding box center [375, 180] width 39 height 12
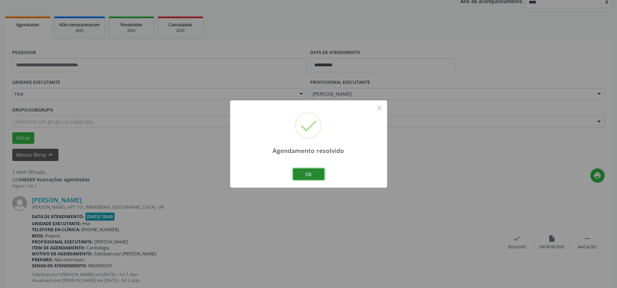
click at [319, 172] on button "Ok" at bounding box center [309, 174] width 32 height 12
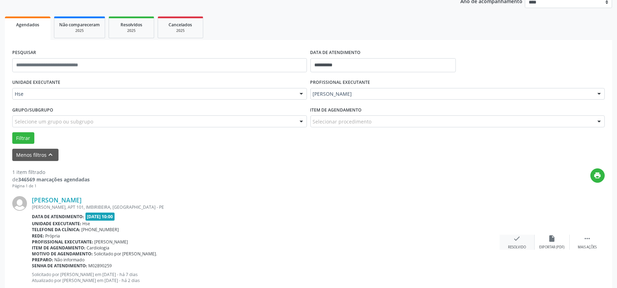
click at [509, 243] on div "check Resolvido" at bounding box center [517, 242] width 35 height 15
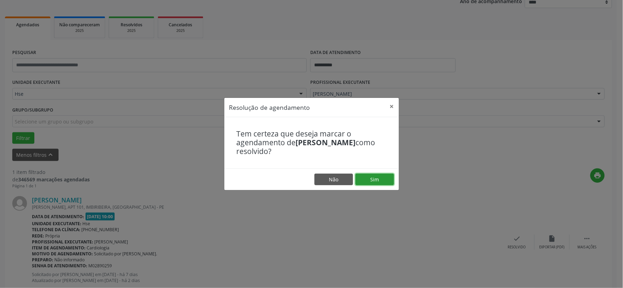
click at [379, 181] on button "Sim" at bounding box center [375, 180] width 39 height 12
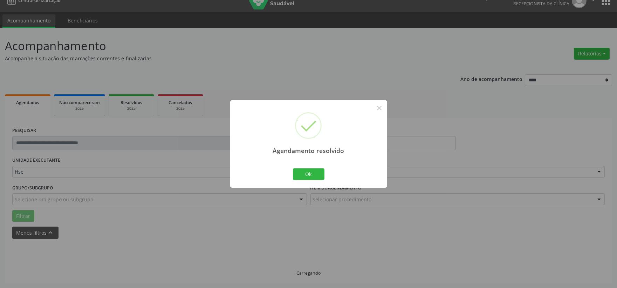
scroll to position [0, 0]
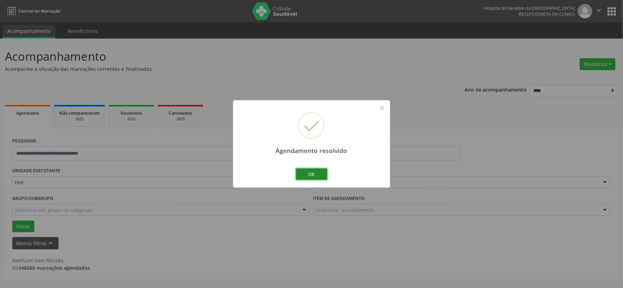
click at [320, 171] on button "Ok" at bounding box center [312, 174] width 32 height 12
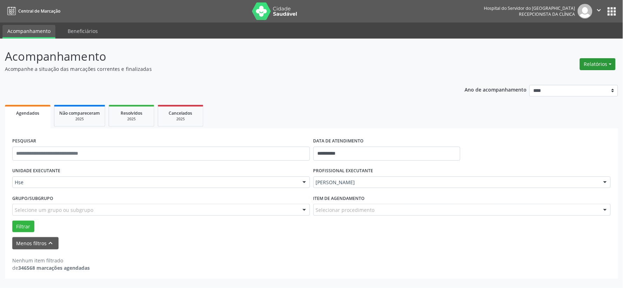
click at [591, 58] on button "Relatórios" at bounding box center [598, 64] width 36 height 12
click at [582, 70] on div "Relatórios Agendamentos Procedimentos realizados" at bounding box center [597, 64] width 41 height 17
click at [596, 68] on button "Relatórios" at bounding box center [598, 64] width 36 height 12
click at [576, 74] on link "Agendamentos" at bounding box center [577, 79] width 75 height 10
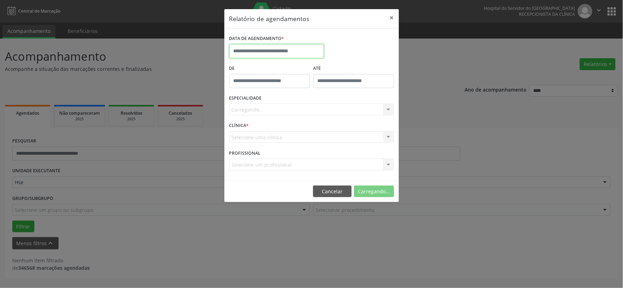
click at [283, 56] on body "**********" at bounding box center [311, 144] width 623 height 288
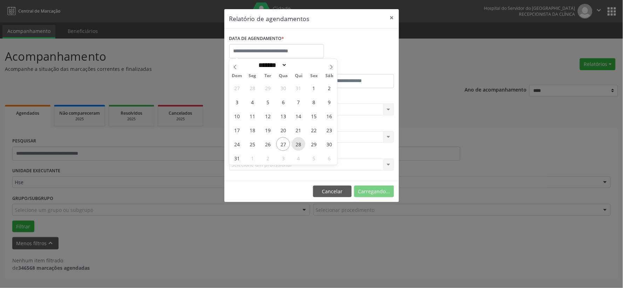
click at [299, 144] on span "28" at bounding box center [299, 144] width 14 height 14
type input "**********"
click at [299, 144] on span "28" at bounding box center [299, 144] width 14 height 14
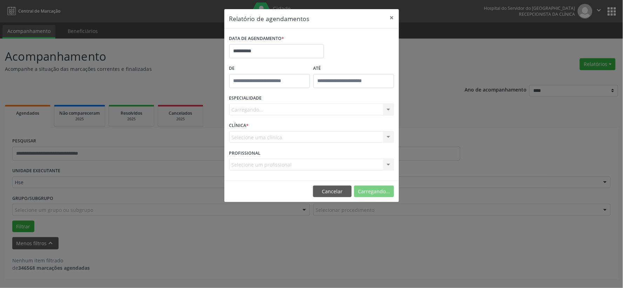
click at [300, 108] on div "Carregando... Nenhum resultado encontrado para: " " Não há nenhuma opção para s…" at bounding box center [311, 109] width 165 height 12
click at [304, 110] on div "Seleciona uma especialidade" at bounding box center [311, 109] width 165 height 12
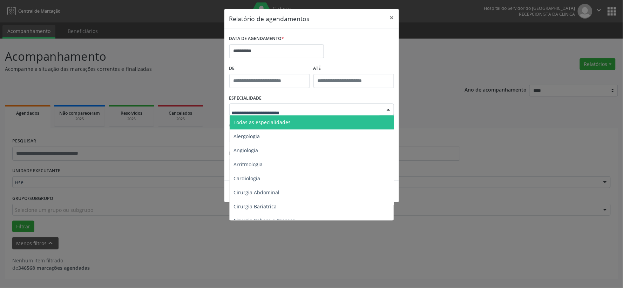
click at [282, 122] on span "Todas as especialidades" at bounding box center [262, 122] width 57 height 7
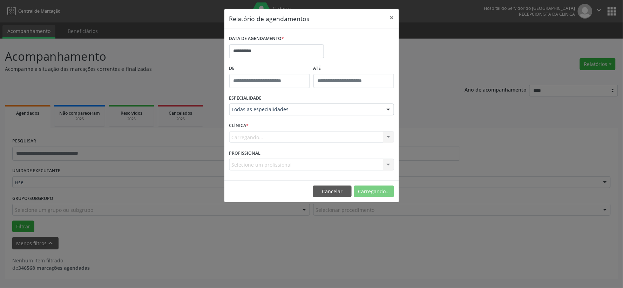
click at [281, 131] on div "Carregando... Nenhum resultado encontrado para: " " Não há nenhuma opção para s…" at bounding box center [311, 137] width 165 height 12
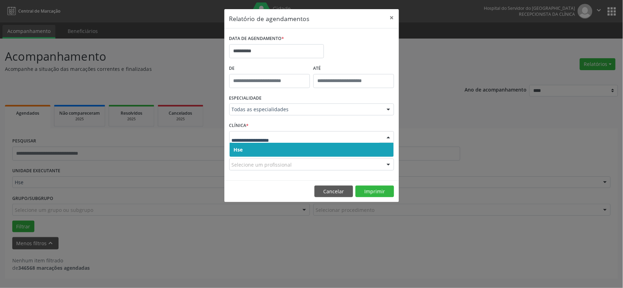
click at [280, 149] on span "Hse" at bounding box center [312, 150] width 164 height 14
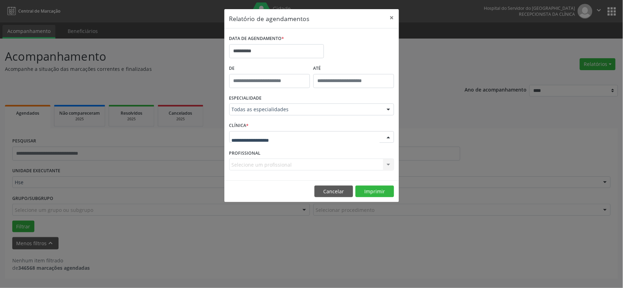
click at [283, 141] on div at bounding box center [311, 137] width 165 height 12
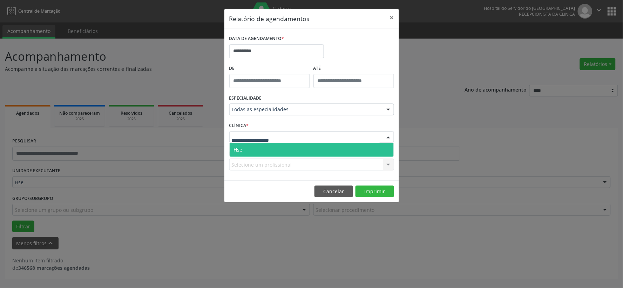
click at [283, 150] on span "Hse" at bounding box center [312, 150] width 164 height 14
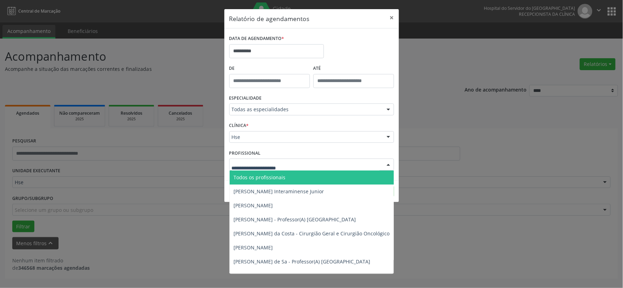
click at [291, 161] on div at bounding box center [311, 164] width 165 height 12
click at [282, 178] on span "Todos os profissionais" at bounding box center [260, 177] width 52 height 7
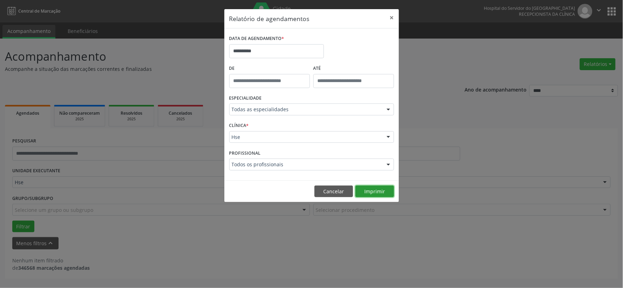
click at [380, 187] on button "Imprimir" at bounding box center [375, 191] width 39 height 12
click at [389, 22] on button "×" at bounding box center [392, 17] width 14 height 17
click at [391, 33] on div "**********" at bounding box center [312, 48] width 168 height 30
click at [392, 33] on div "**********" at bounding box center [312, 48] width 168 height 30
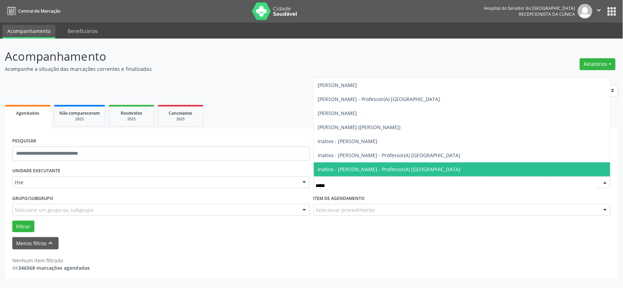
type input "******"
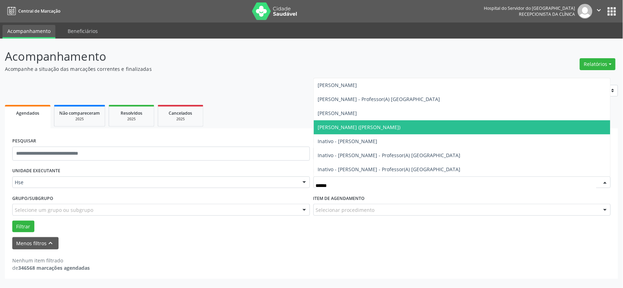
click at [393, 128] on span "Gabriela Silva Teixeira Cavalcanti (Otorrino Nassau)" at bounding box center [359, 127] width 83 height 7
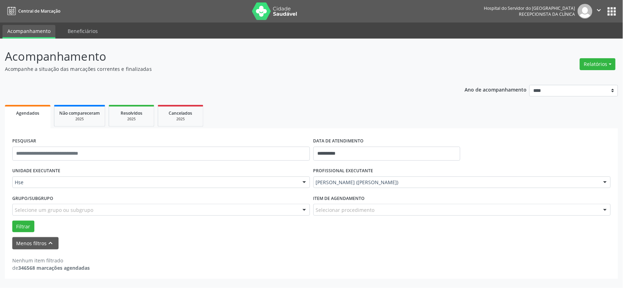
click at [377, 125] on div "**********" at bounding box center [311, 191] width 613 height 176
click at [12, 221] on div "Filtrar" at bounding box center [312, 227] width 602 height 12
click at [16, 229] on button "Filtrar" at bounding box center [23, 227] width 22 height 12
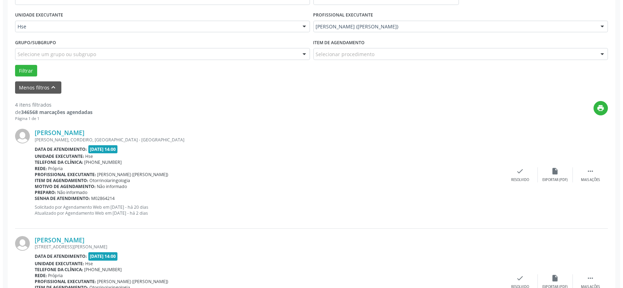
scroll to position [195, 0]
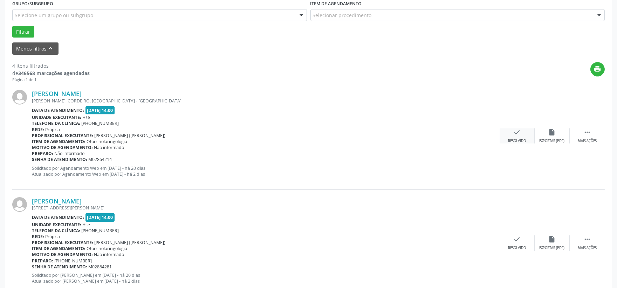
click at [513, 135] on div "check Resolvido" at bounding box center [517, 135] width 35 height 15
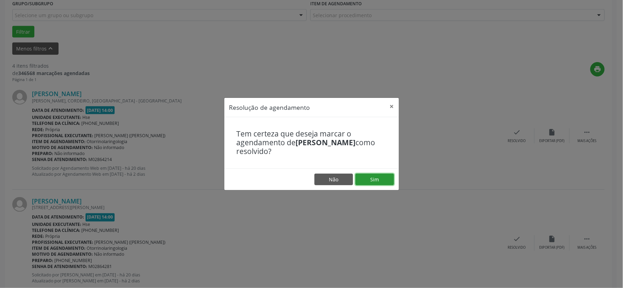
click at [377, 174] on button "Sim" at bounding box center [375, 180] width 39 height 12
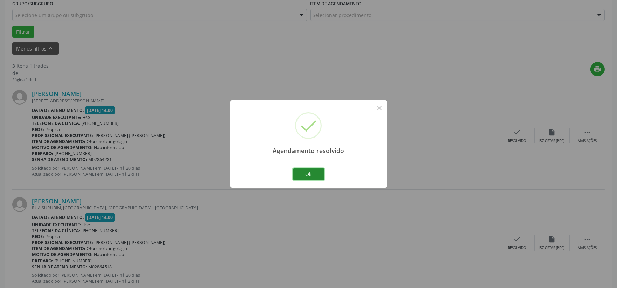
click at [307, 176] on button "Ok" at bounding box center [309, 174] width 32 height 12
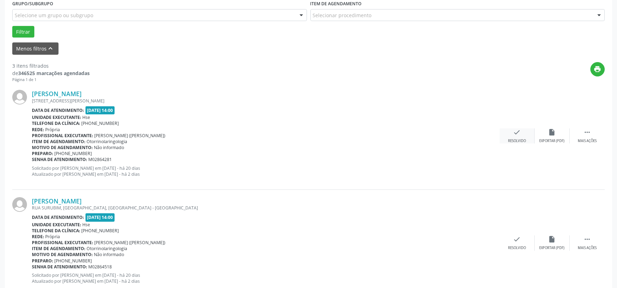
click at [524, 136] on div "check Resolvido" at bounding box center [517, 135] width 35 height 15
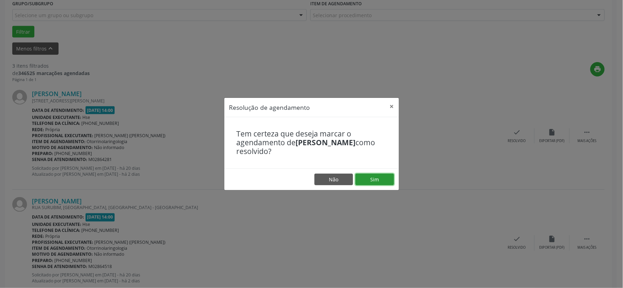
click at [377, 175] on button "Sim" at bounding box center [375, 180] width 39 height 12
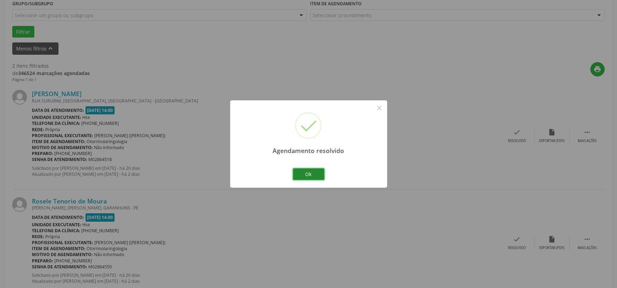
click at [310, 176] on button "Ok" at bounding box center [309, 174] width 32 height 12
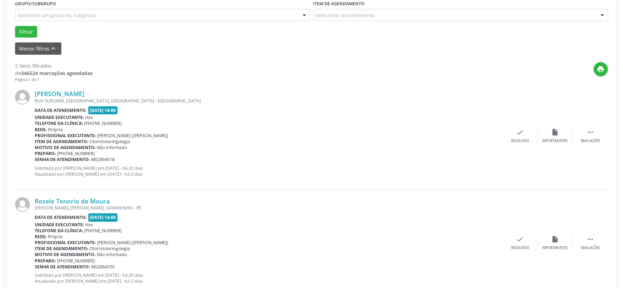
scroll to position [215, 0]
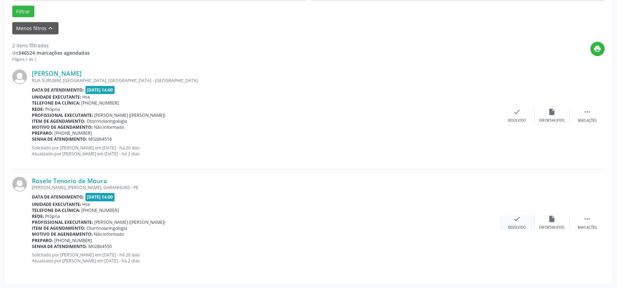
click at [512, 219] on div "check Resolvido" at bounding box center [517, 222] width 35 height 15
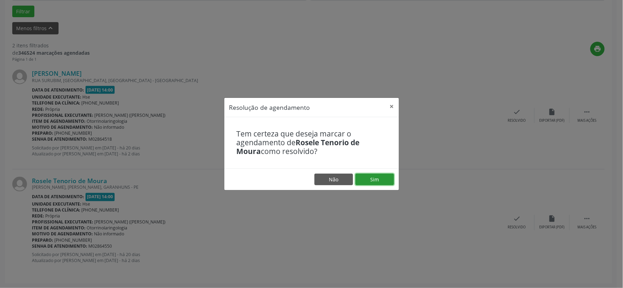
click at [366, 178] on button "Sim" at bounding box center [375, 180] width 39 height 12
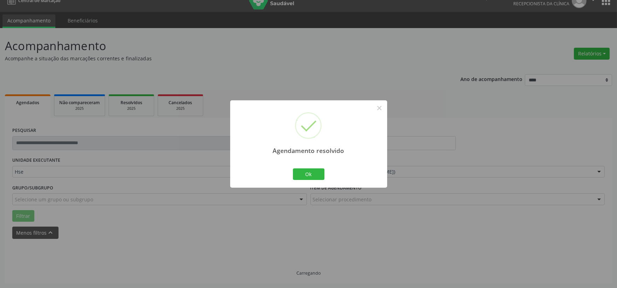
scroll to position [108, 0]
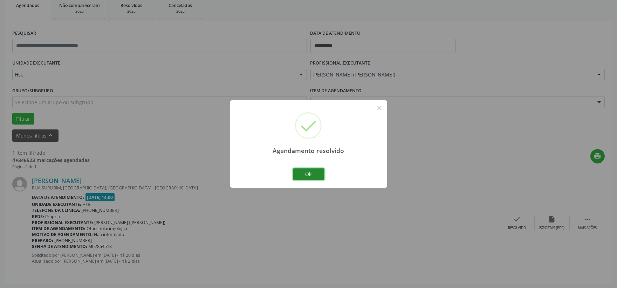
click at [307, 174] on button "Ok" at bounding box center [309, 174] width 32 height 12
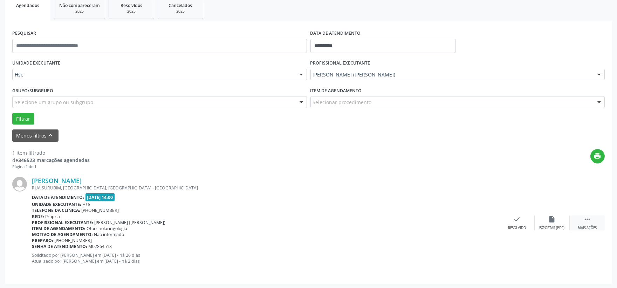
click at [588, 223] on div " Mais ações" at bounding box center [587, 222] width 35 height 15
click at [562, 225] on div "Não compareceu" at bounding box center [552, 227] width 30 height 5
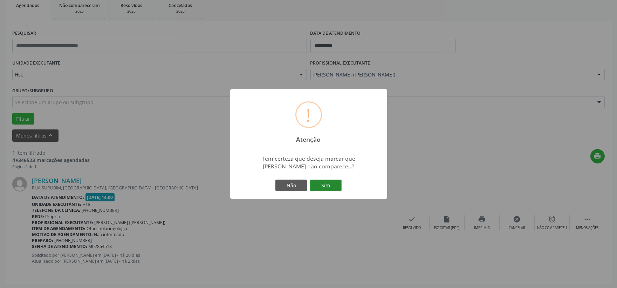
click at [330, 182] on button "Sim" at bounding box center [326, 186] width 32 height 12
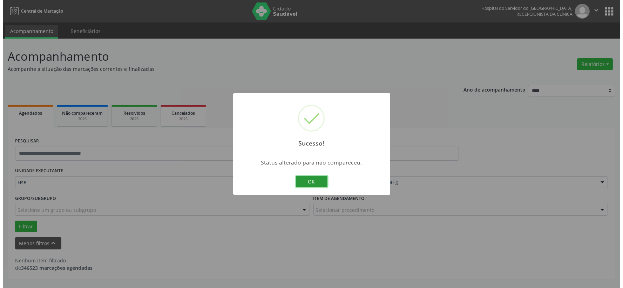
scroll to position [0, 0]
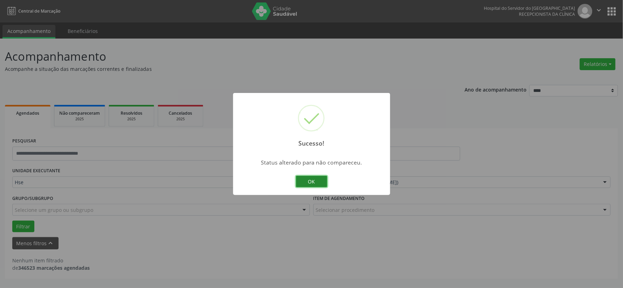
click at [310, 184] on button "OK" at bounding box center [312, 182] width 32 height 12
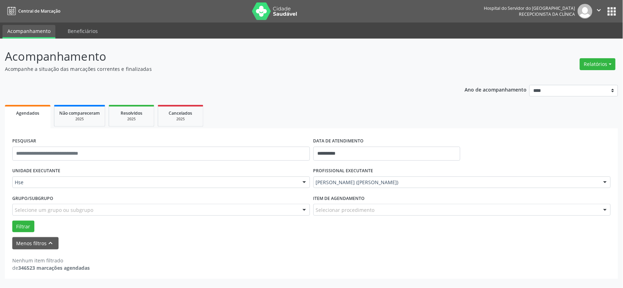
click at [273, 6] on img at bounding box center [275, 11] width 46 height 18
